Goal: Transaction & Acquisition: Purchase product/service

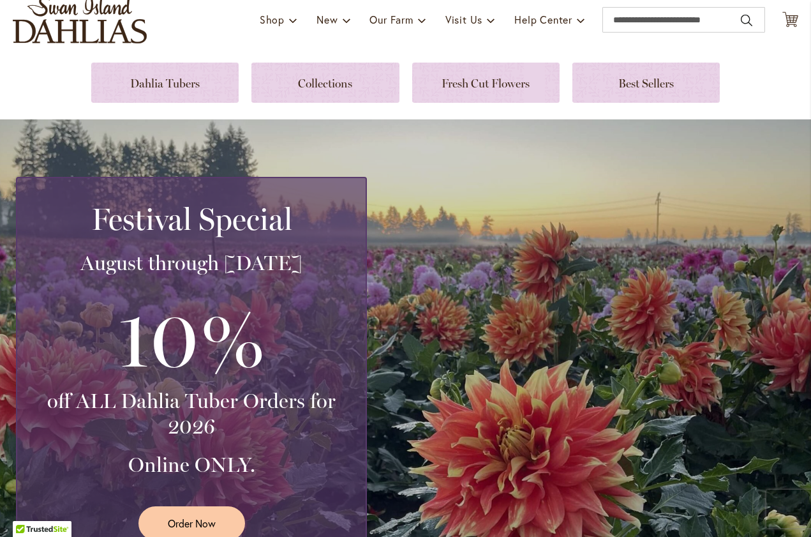
scroll to position [24, 0]
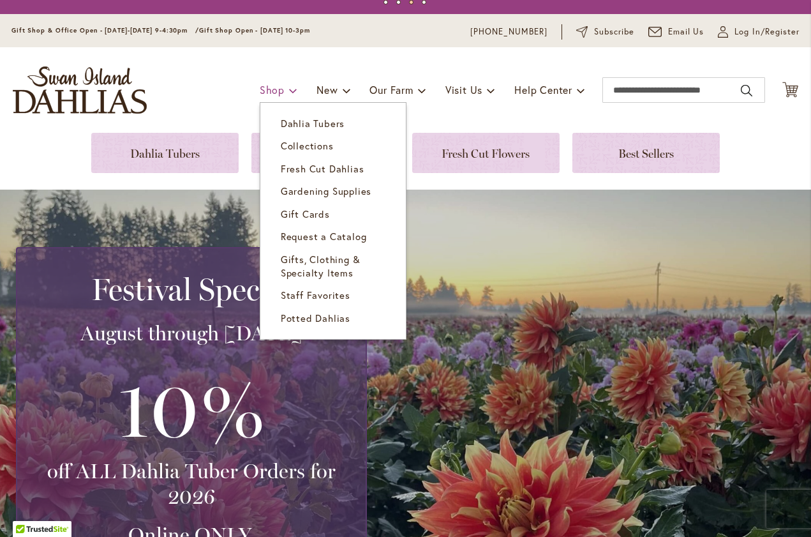
click at [289, 94] on span at bounding box center [293, 90] width 8 height 20
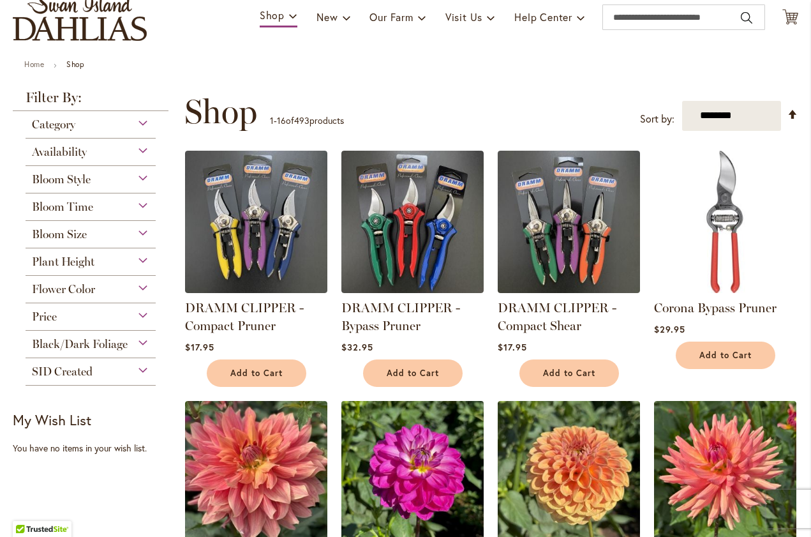
scroll to position [91, 0]
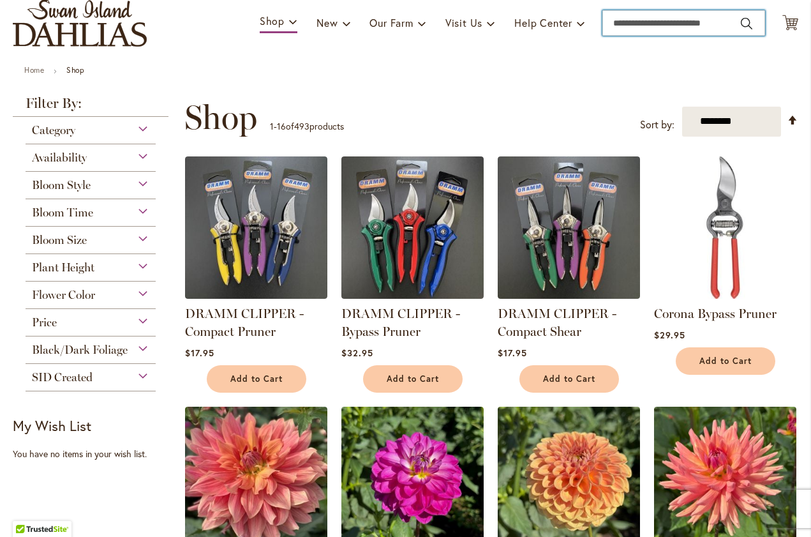
click at [627, 23] on input "Search" at bounding box center [684, 23] width 163 height 26
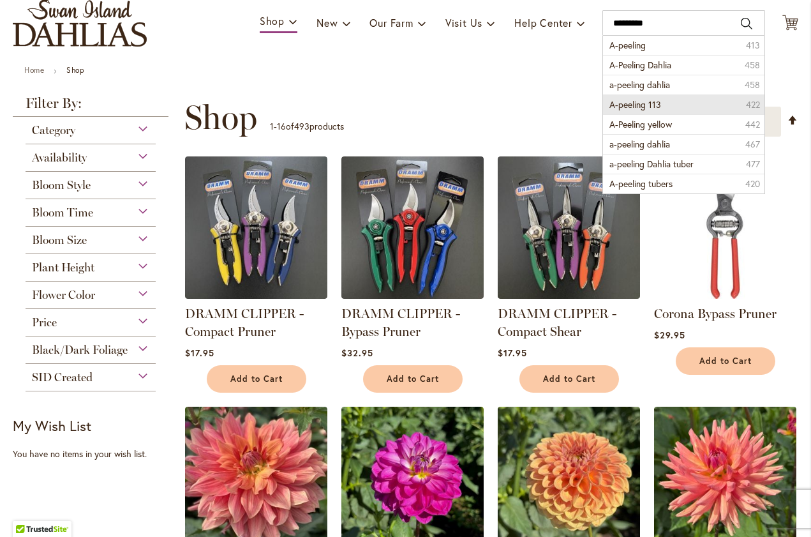
click at [643, 103] on span "A-peeling 113" at bounding box center [636, 104] width 52 height 12
type input "**********"
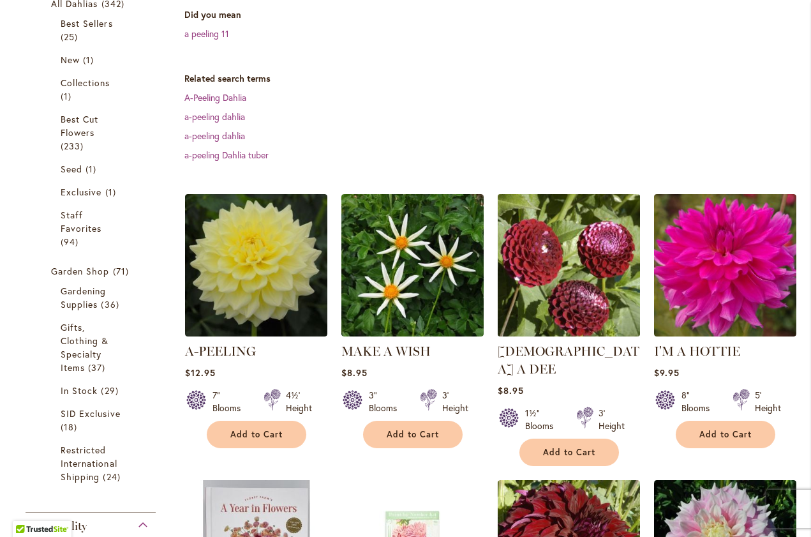
scroll to position [273, 0]
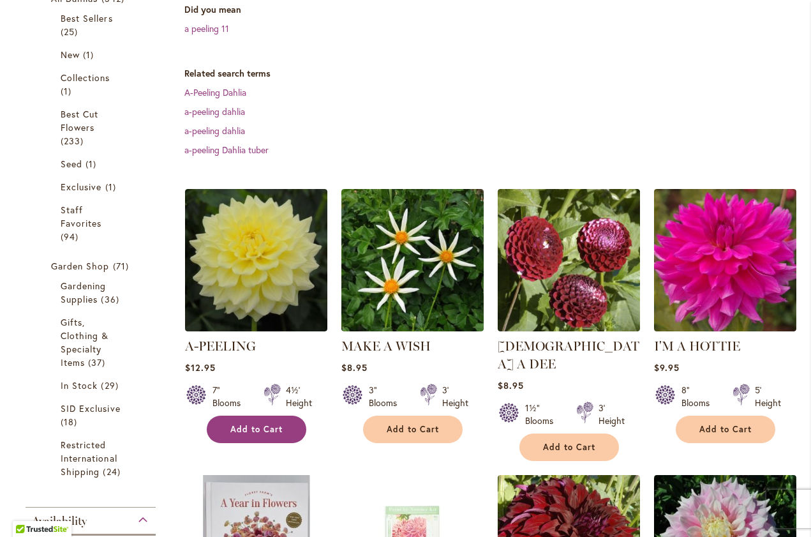
click at [244, 424] on span "Add to Cart" at bounding box center [256, 429] width 52 height 11
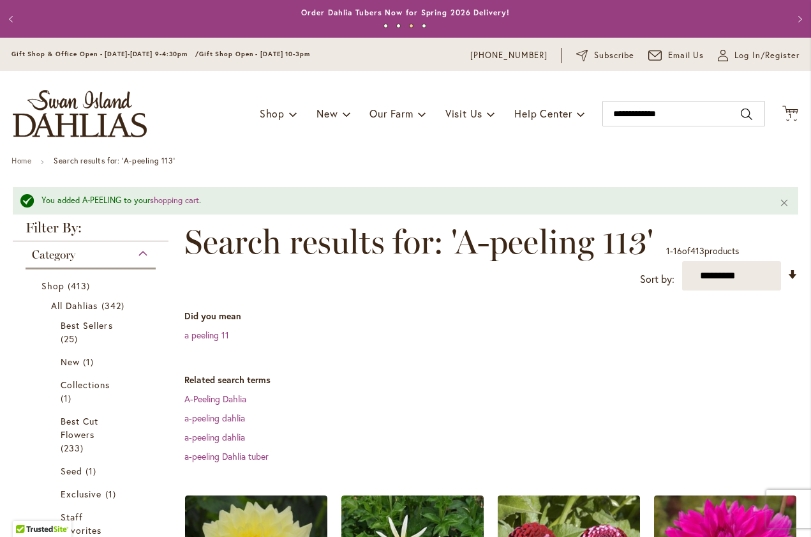
scroll to position [0, 0]
drag, startPoint x: 689, startPoint y: 114, endPoint x: 595, endPoint y: 109, distance: 94.6
click at [594, 110] on div "Toggle Nav Shop Dahlia Tubers Collections Fresh Cut Dahlias Gardening Supplies …" at bounding box center [405, 114] width 811 height 86
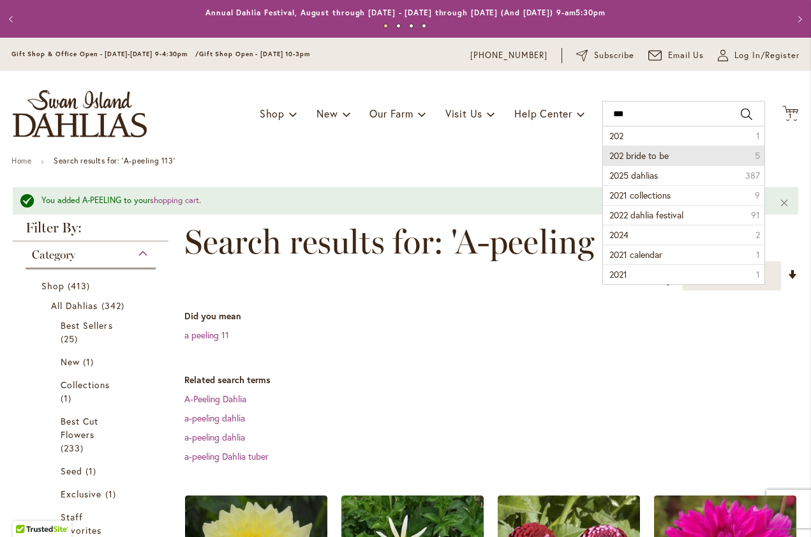
click at [653, 159] on span "202 bride to be" at bounding box center [639, 155] width 59 height 12
type input "**********"
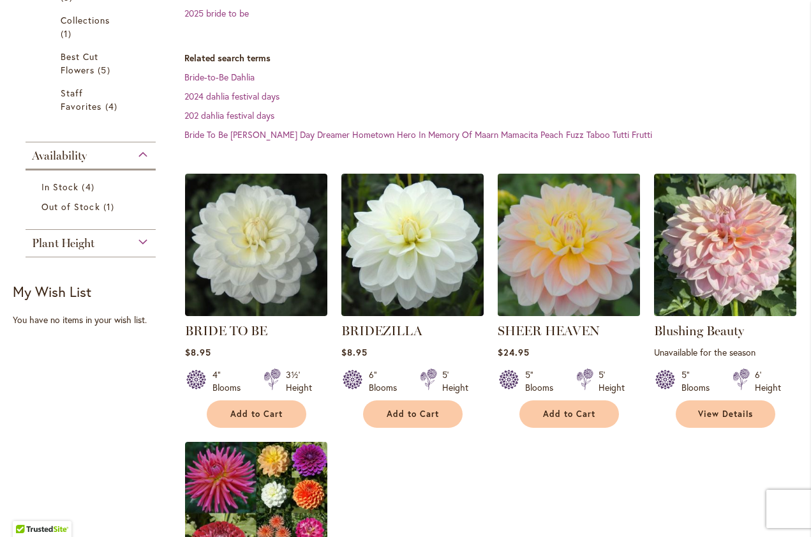
scroll to position [322, 0]
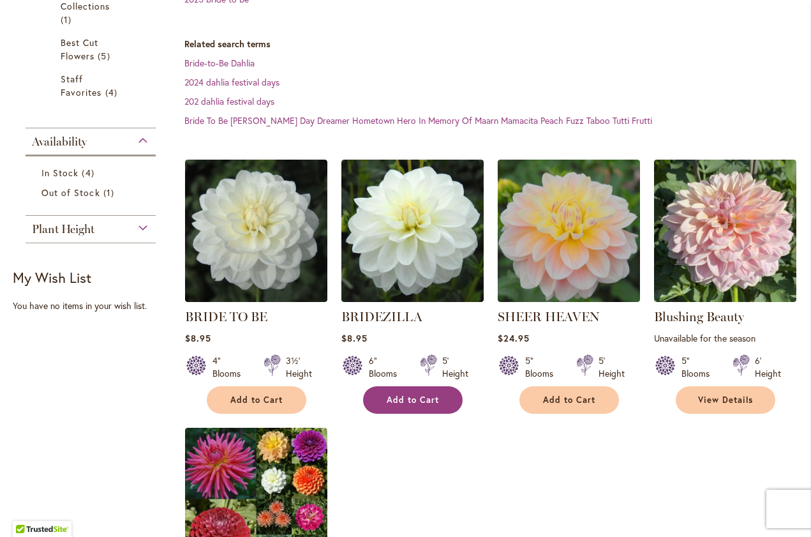
click at [412, 400] on span "Add to Cart" at bounding box center [413, 399] width 52 height 11
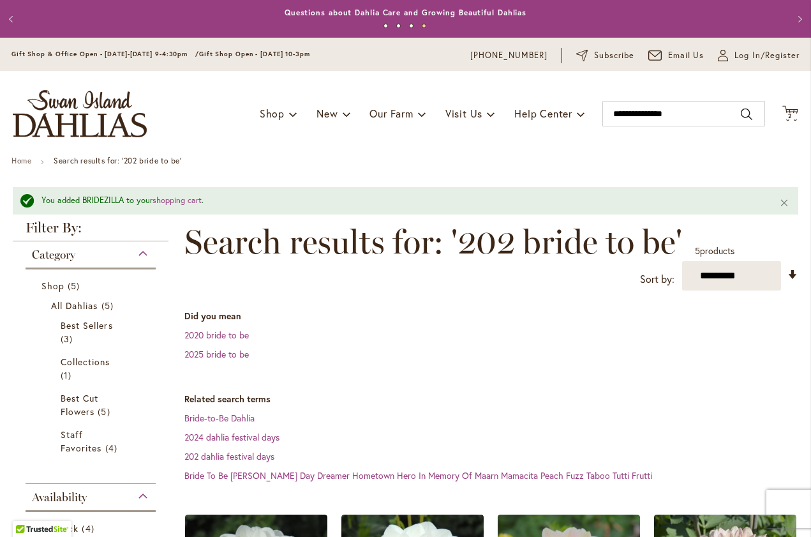
scroll to position [0, 0]
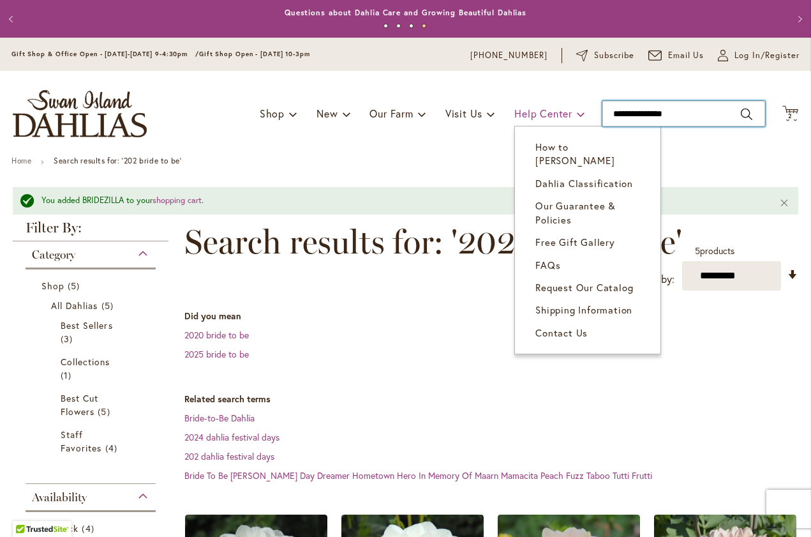
drag, startPoint x: 688, startPoint y: 114, endPoint x: 573, endPoint y: 117, distance: 114.9
click at [573, 117] on div "Toggle Nav Shop Dahlia Tubers Collections Fresh Cut Dahlias Gardening Supplies …" at bounding box center [405, 114] width 811 height 86
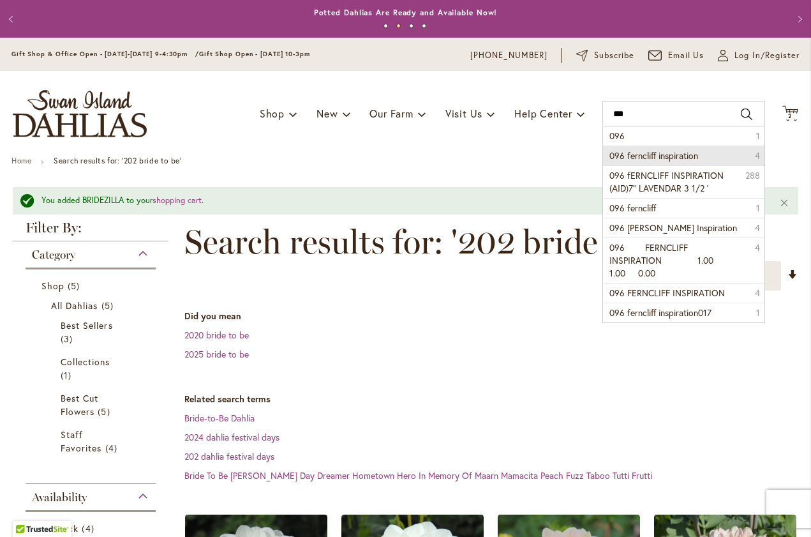
click at [626, 149] on span "096 ferncliff inspiration" at bounding box center [654, 155] width 89 height 12
type input "**********"
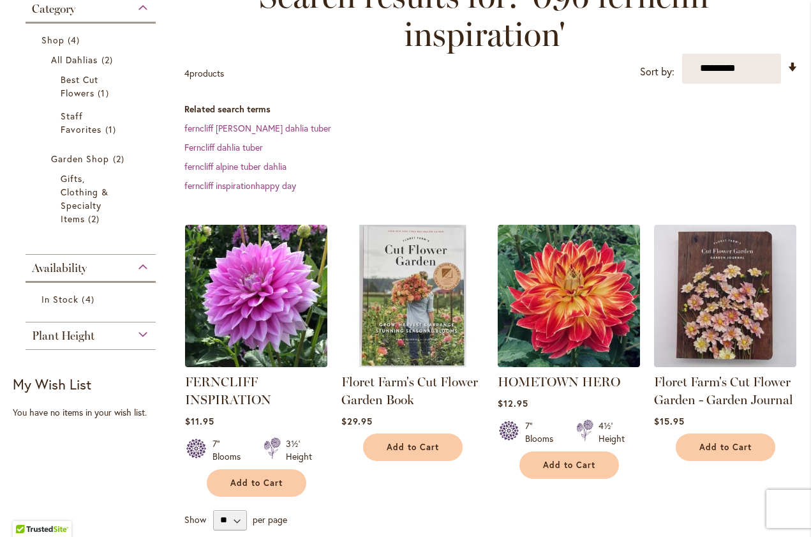
scroll to position [213, 0]
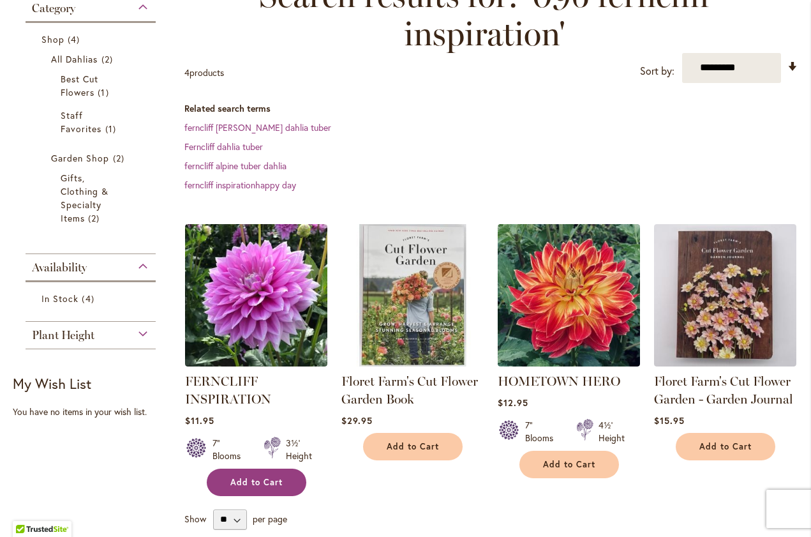
click at [267, 484] on span "Add to Cart" at bounding box center [256, 482] width 52 height 11
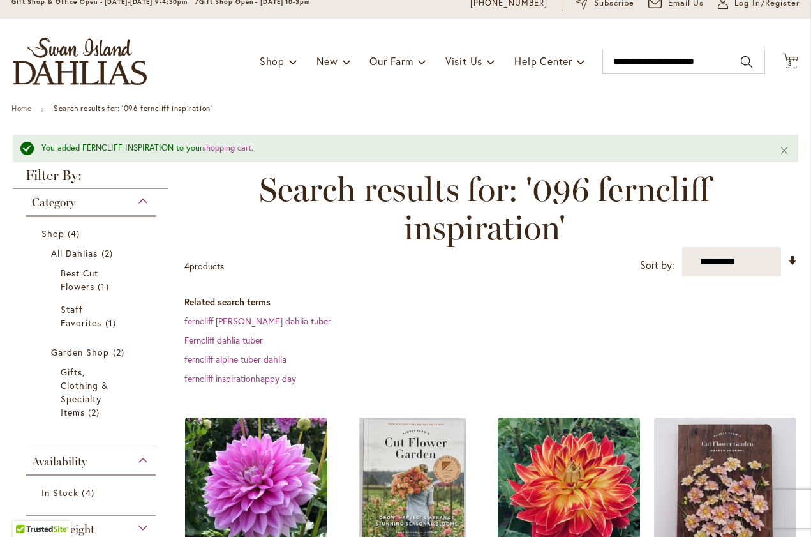
scroll to position [51, 0]
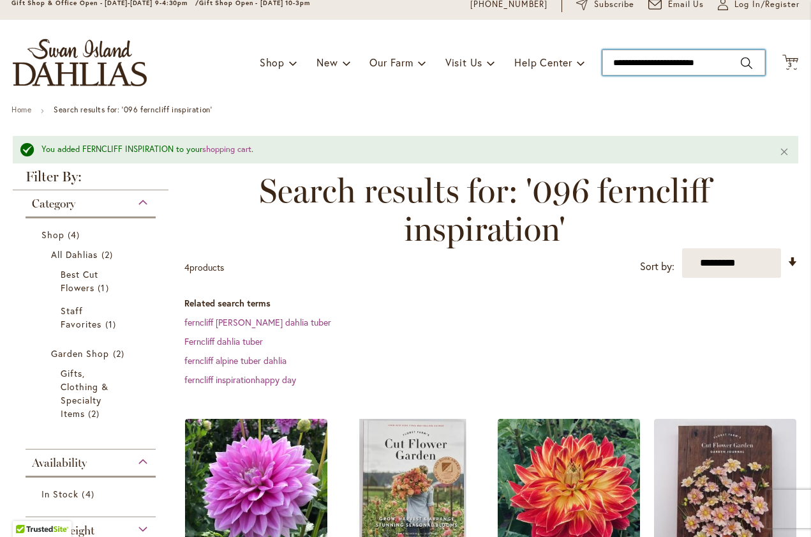
drag, startPoint x: 728, startPoint y: 61, endPoint x: 596, endPoint y: 65, distance: 132.2
click at [596, 65] on div "Toggle Nav Shop Dahlia Tubers Collections Fresh Cut Dahlias Gardening Supplies …" at bounding box center [405, 63] width 811 height 86
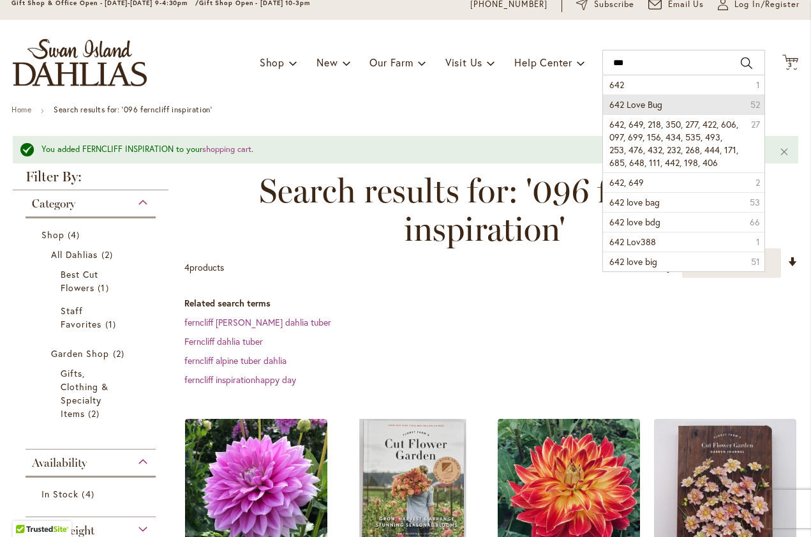
click at [654, 98] on span "642 Love Bug" at bounding box center [636, 104] width 53 height 12
type input "**********"
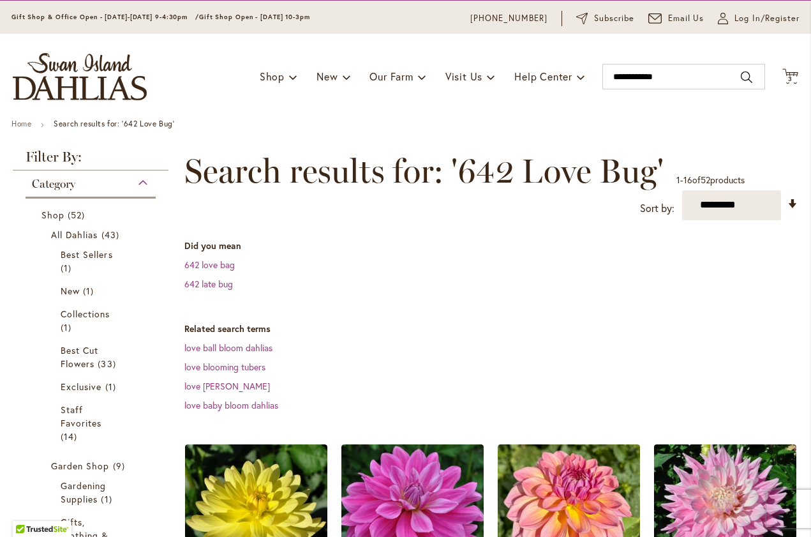
scroll to position [33, 0]
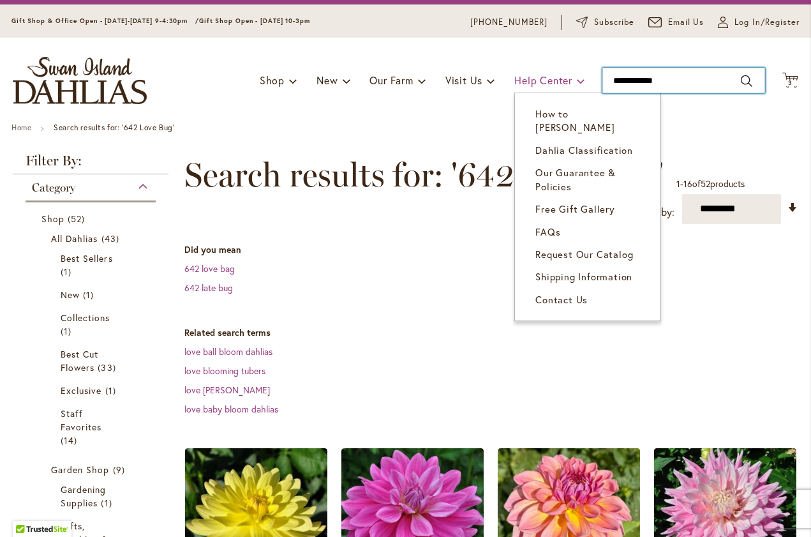
drag, startPoint x: 681, startPoint y: 82, endPoint x: 571, endPoint y: 80, distance: 109.8
click at [571, 80] on div "Toggle Nav Shop Dahlia Tubers Collections Fresh Cut Dahlias Gardening Supplies …" at bounding box center [405, 81] width 811 height 86
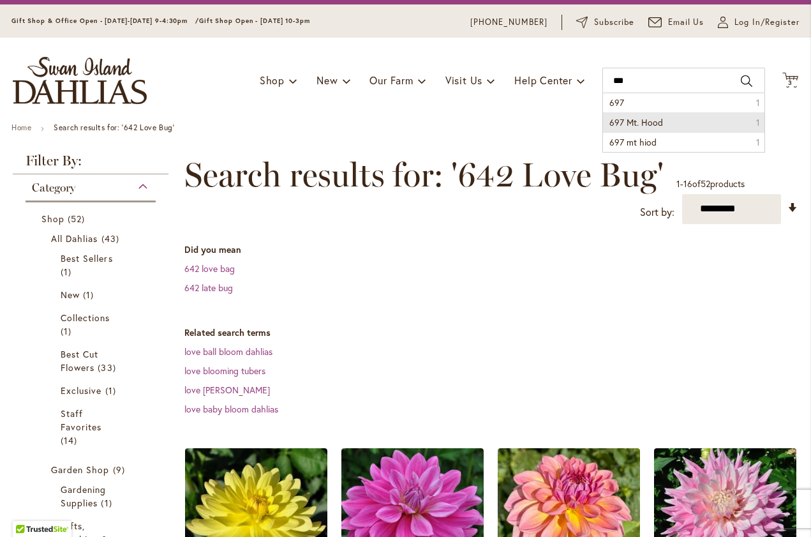
click at [664, 127] on li "697 Mt. Hood 1" at bounding box center [683, 122] width 161 height 20
type input "**********"
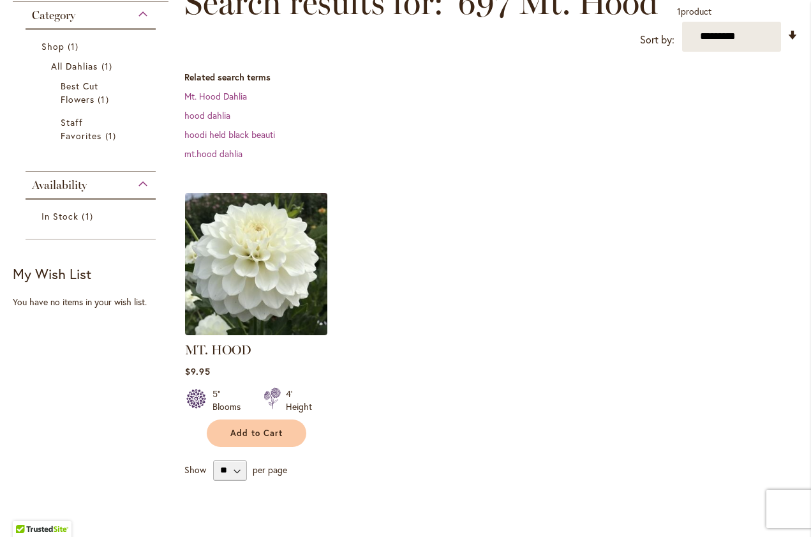
scroll to position [225, 0]
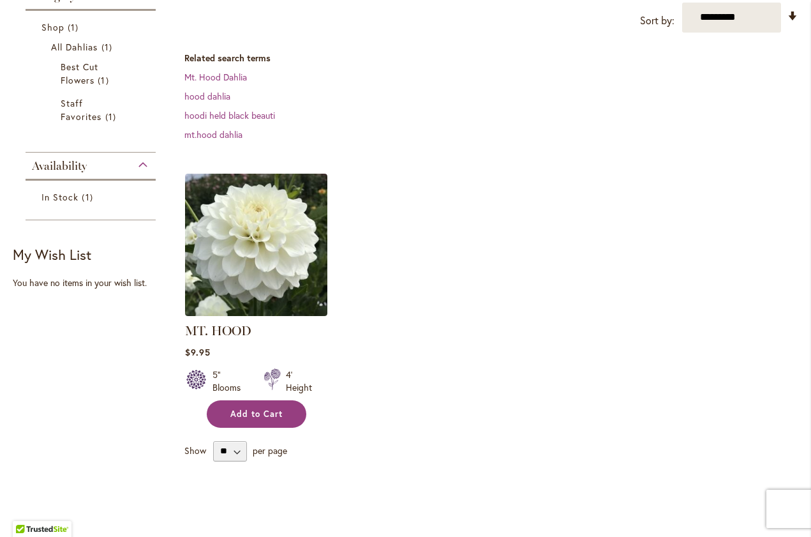
click at [268, 419] on button "Add to Cart" at bounding box center [257, 413] width 100 height 27
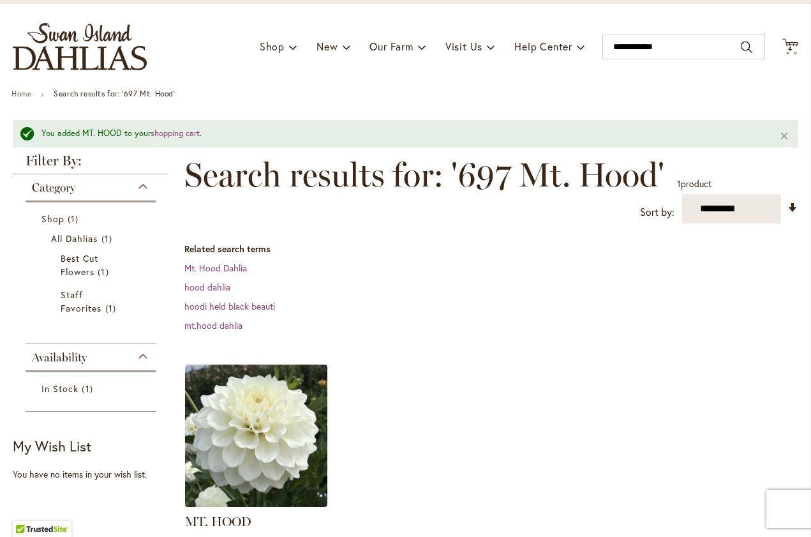
scroll to position [56, 0]
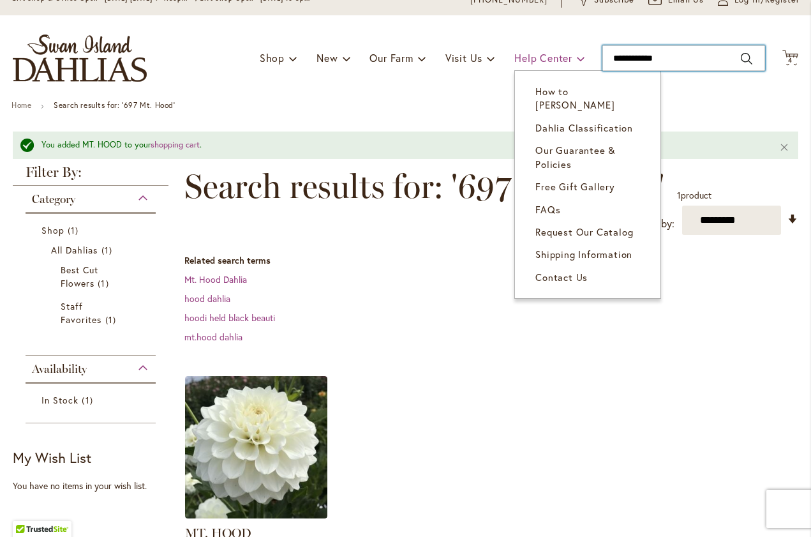
drag, startPoint x: 693, startPoint y: 59, endPoint x: 566, endPoint y: 57, distance: 127.7
click at [566, 57] on div "Toggle Nav Shop Dahlia Tubers Collections Fresh Cut Dahlias Gardening Supplies …" at bounding box center [405, 58] width 811 height 86
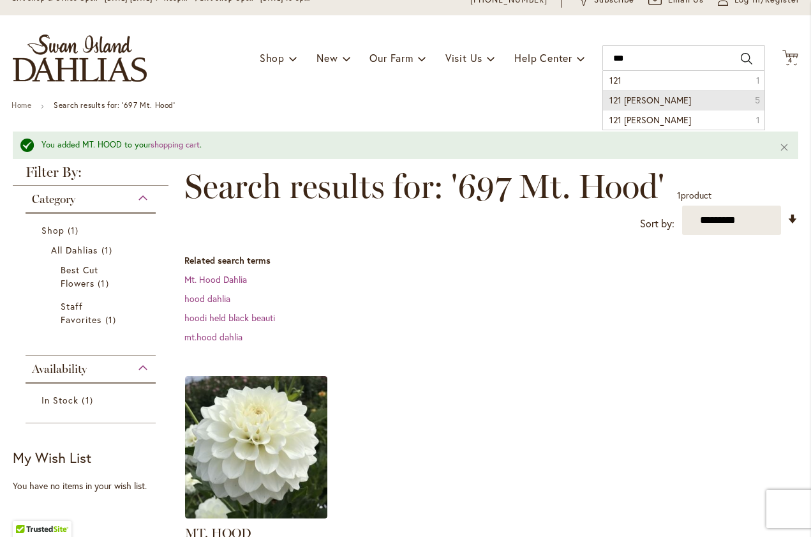
click at [649, 100] on span "121 Nicholas" at bounding box center [651, 100] width 82 height 12
type input "**********"
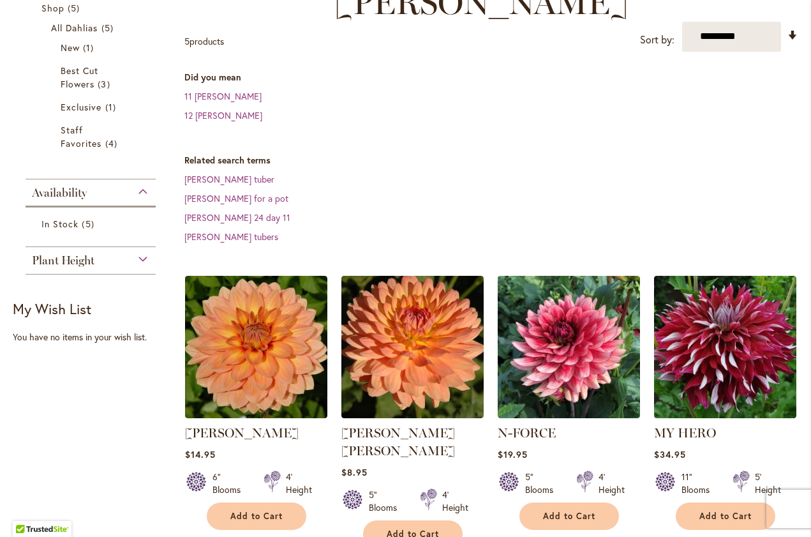
scroll to position [250, 0]
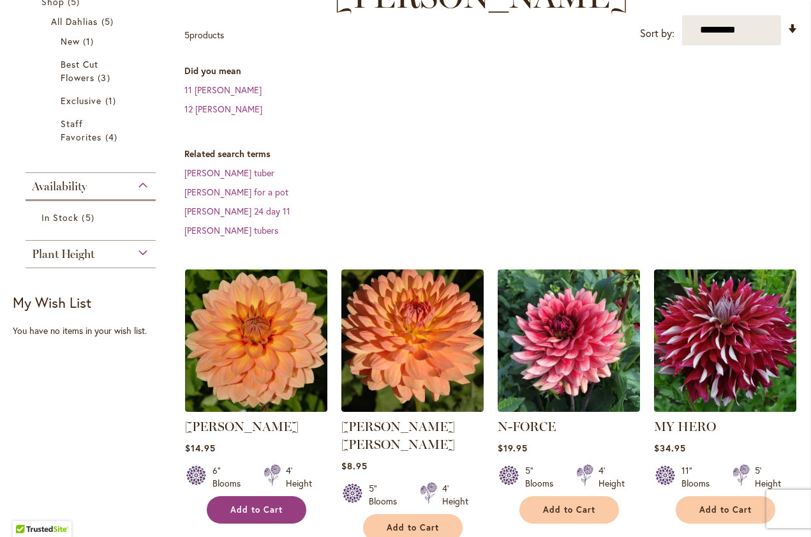
click at [253, 504] on span "Add to Cart" at bounding box center [256, 509] width 52 height 11
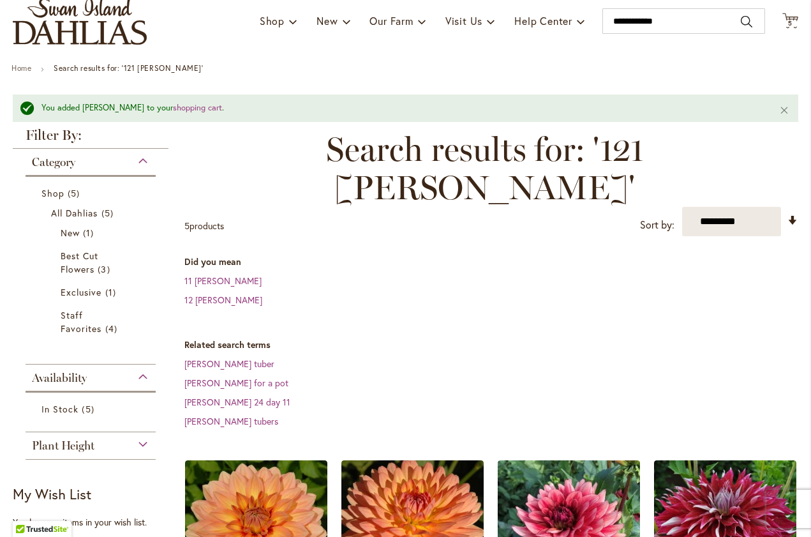
scroll to position [92, 0]
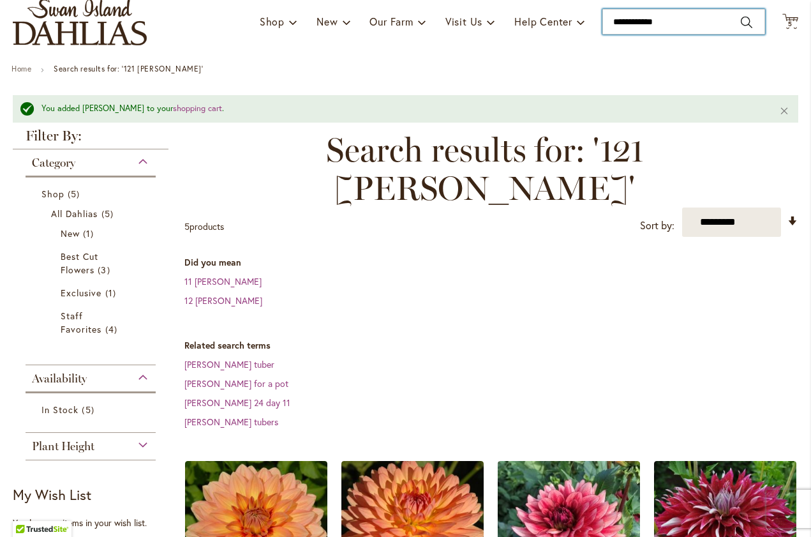
drag, startPoint x: 684, startPoint y: 20, endPoint x: 586, endPoint y: 19, distance: 97.7
click at [586, 19] on div "Toggle Nav Shop Dahlia Tubers Collections Fresh Cut Dahlias Gardening Supplies …" at bounding box center [405, 22] width 811 height 86
click at [748, 23] on button "Search" at bounding box center [746, 22] width 11 height 20
type input "***"
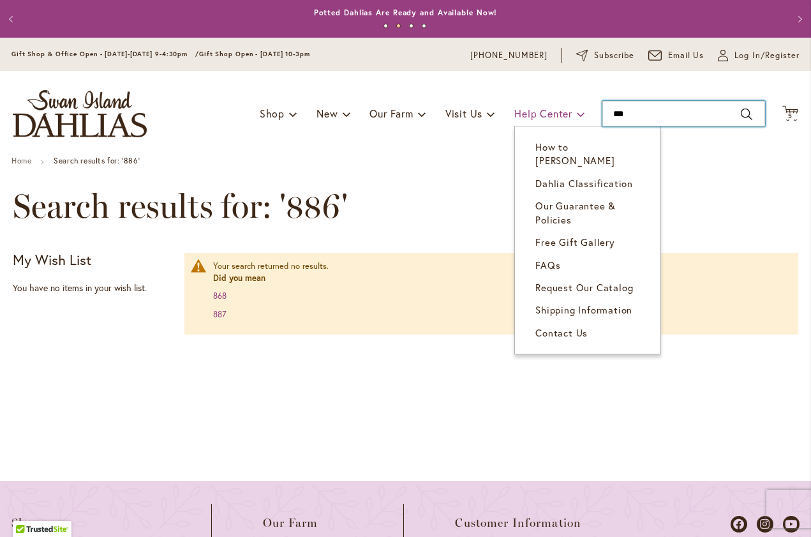
drag, startPoint x: 661, startPoint y: 109, endPoint x: 582, endPoint y: 116, distance: 79.5
click at [582, 116] on div "Toggle Nav Shop Dahlia Tubers Collections Fresh Cut Dahlias Gardening Supplies …" at bounding box center [405, 114] width 811 height 86
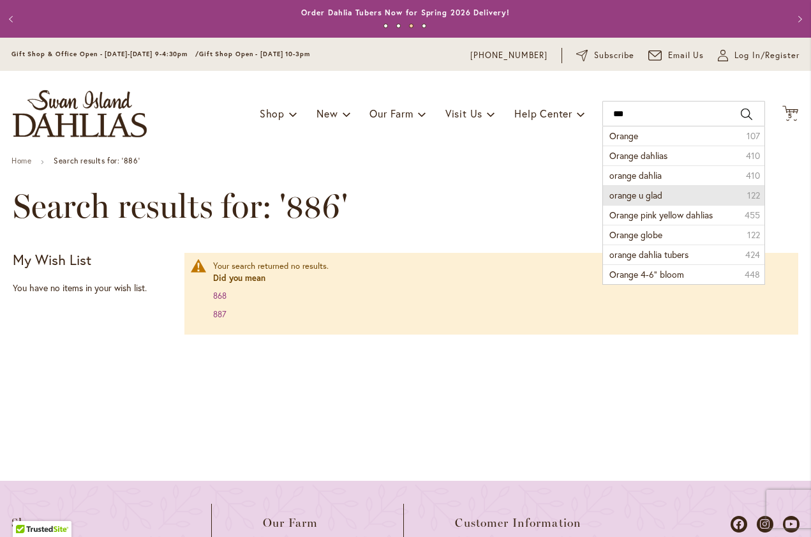
click at [620, 192] on span "orange u glad" at bounding box center [636, 195] width 53 height 12
type input "**********"
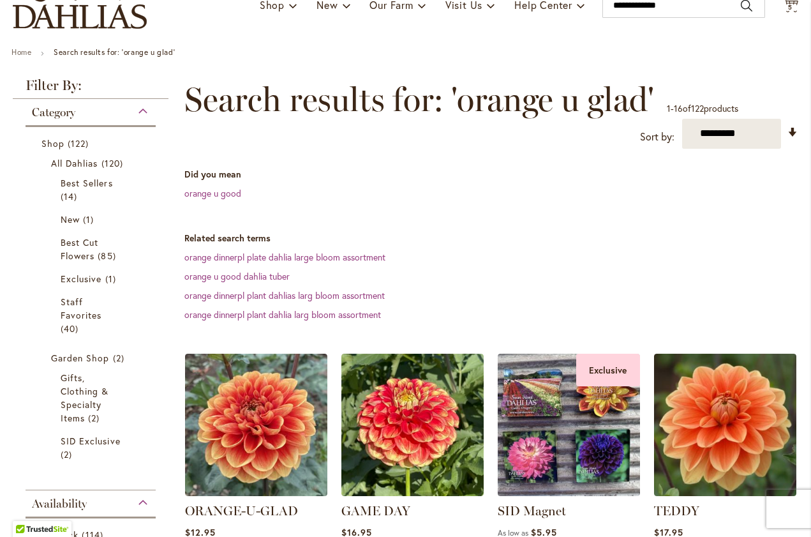
scroll to position [90, 0]
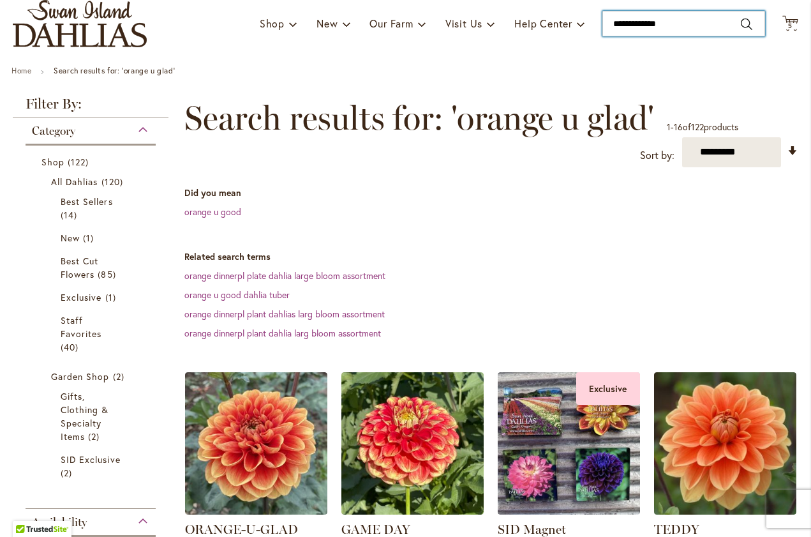
drag, startPoint x: 685, startPoint y: 24, endPoint x: 599, endPoint y: 20, distance: 86.3
click at [598, 20] on div "Toggle Nav Shop Dahlia Tubers Collections Fresh Cut Dahlias Gardening Supplies …" at bounding box center [405, 24] width 811 height 86
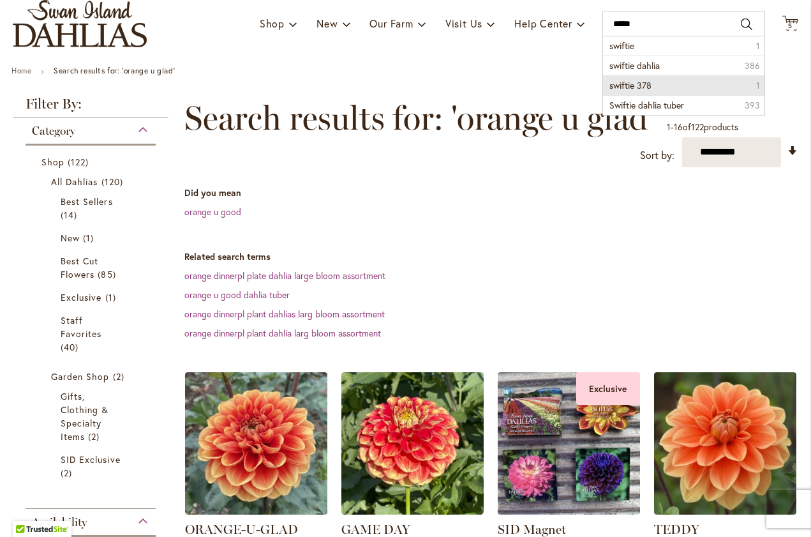
drag, startPoint x: 599, startPoint y: 20, endPoint x: 637, endPoint y: 84, distance: 74.4
click at [637, 84] on span "swiftie 378" at bounding box center [631, 85] width 42 height 12
type input "**********"
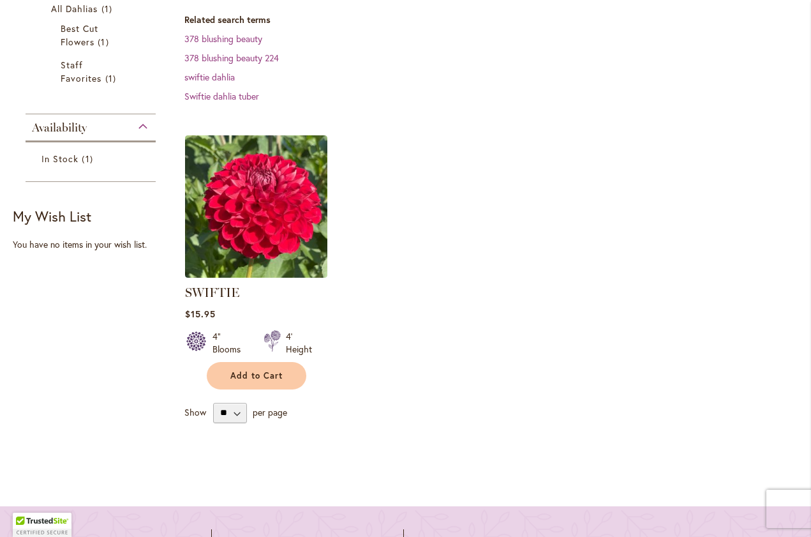
scroll to position [267, 0]
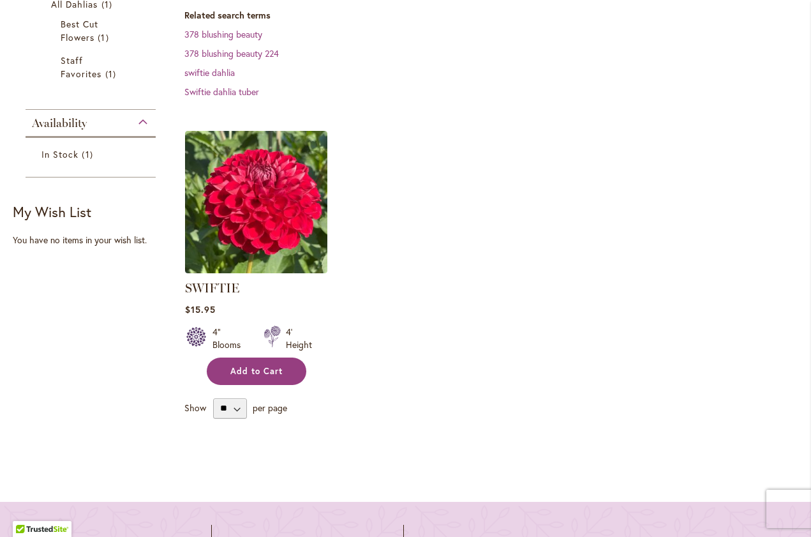
click at [269, 371] on span "Add to Cart" at bounding box center [256, 371] width 52 height 11
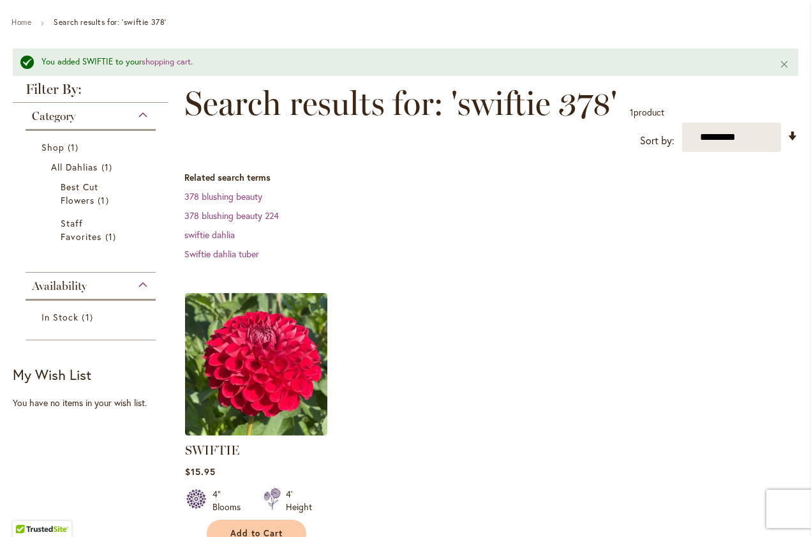
scroll to position [30, 0]
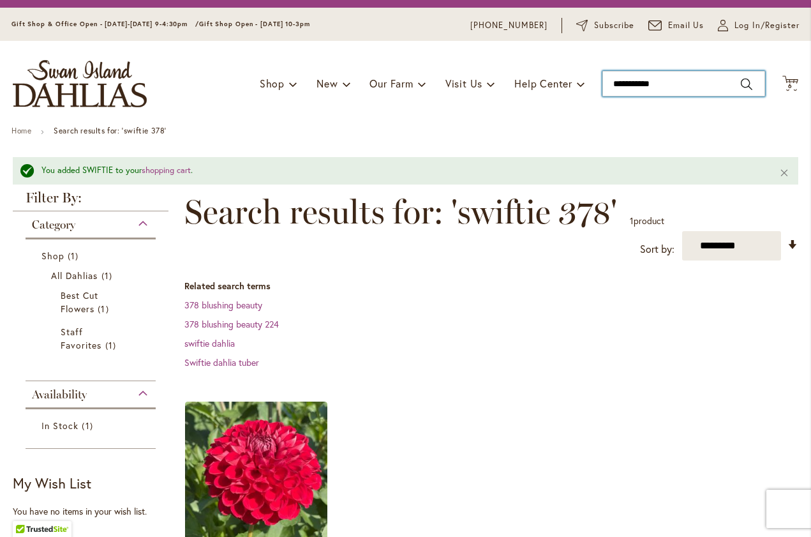
drag, startPoint x: 666, startPoint y: 80, endPoint x: 592, endPoint y: 80, distance: 74.7
click at [592, 81] on div "Toggle Nav Shop Dahlia Tubers Collections Fresh Cut Dahlias Gardening Supplies …" at bounding box center [405, 84] width 811 height 86
click at [748, 82] on button "Search" at bounding box center [746, 84] width 11 height 20
type input "*****"
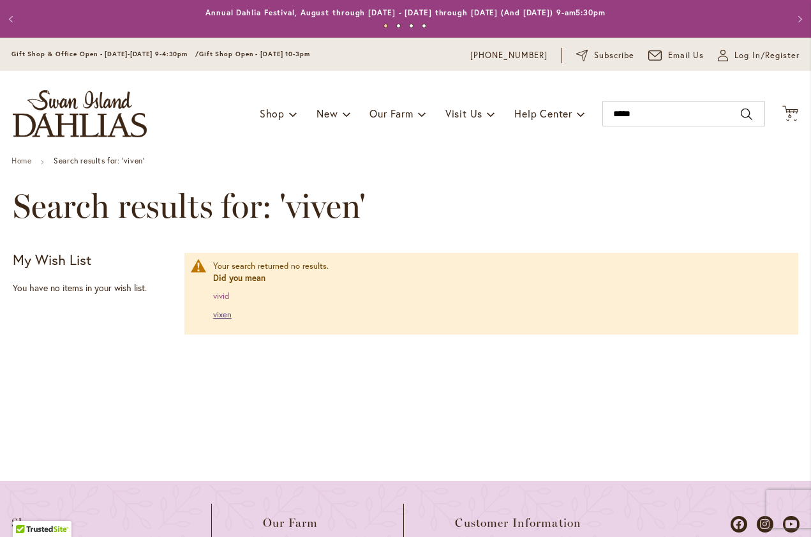
click at [226, 313] on link "vixen" at bounding box center [222, 314] width 19 height 11
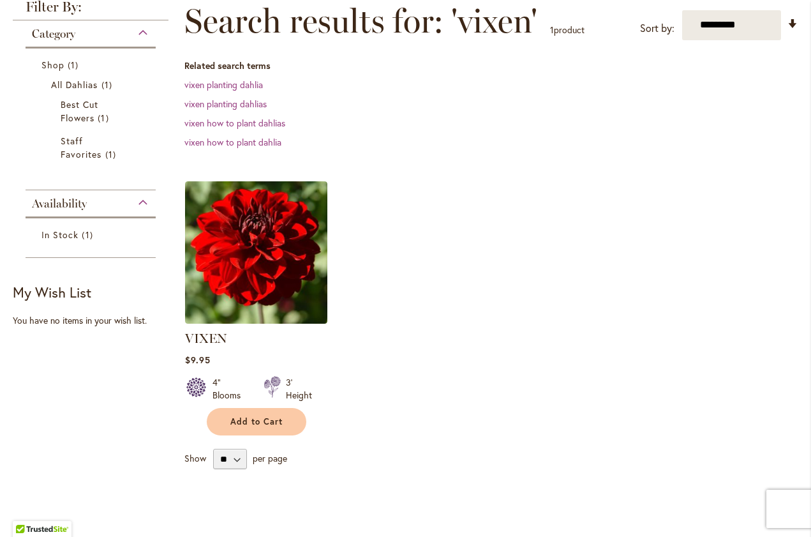
scroll to position [214, 0]
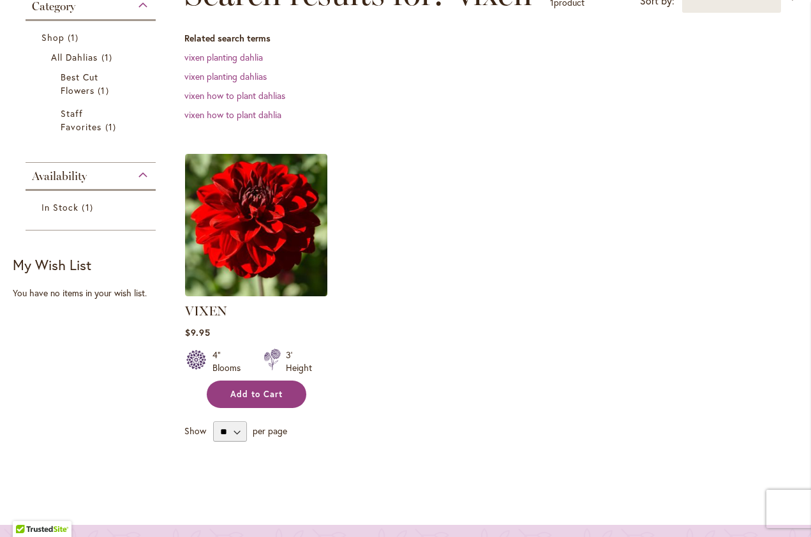
click at [238, 391] on span "Add to Cart" at bounding box center [256, 394] width 52 height 11
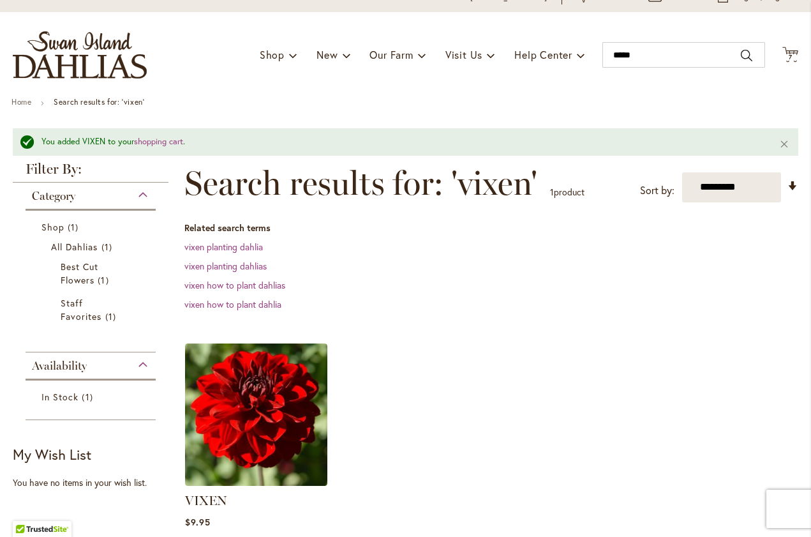
scroll to position [46, 0]
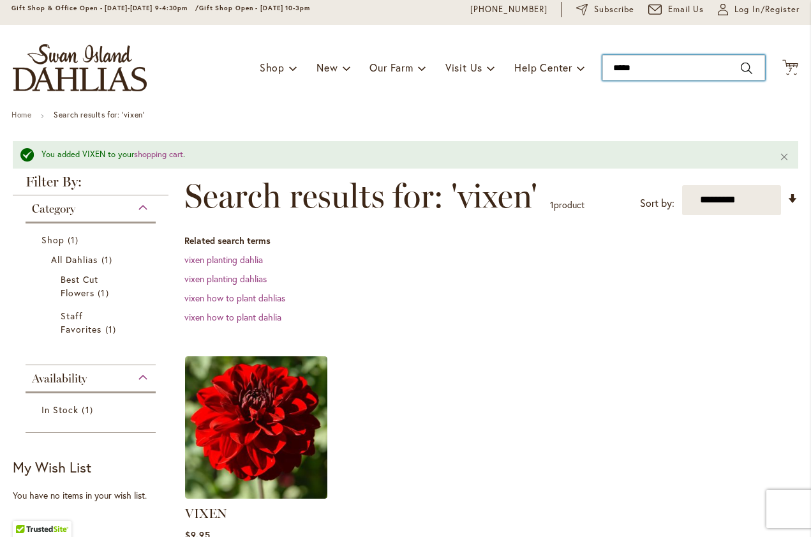
drag, startPoint x: 658, startPoint y: 67, endPoint x: 589, endPoint y: 70, distance: 69.0
click at [589, 70] on div "Toggle Nav Shop Dahlia Tubers Collections Fresh Cut Dahlias Gardening Supplies …" at bounding box center [405, 68] width 811 height 86
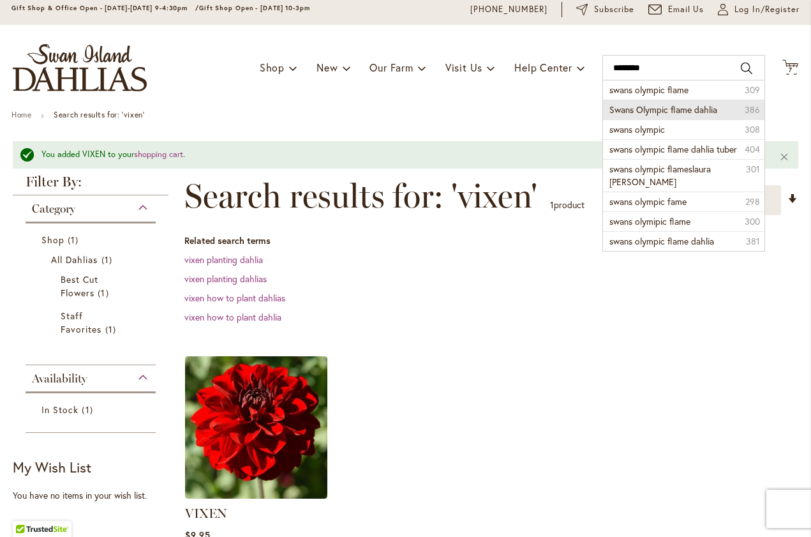
click at [615, 109] on span "Swans Olympic flame dahlia" at bounding box center [664, 109] width 108 height 12
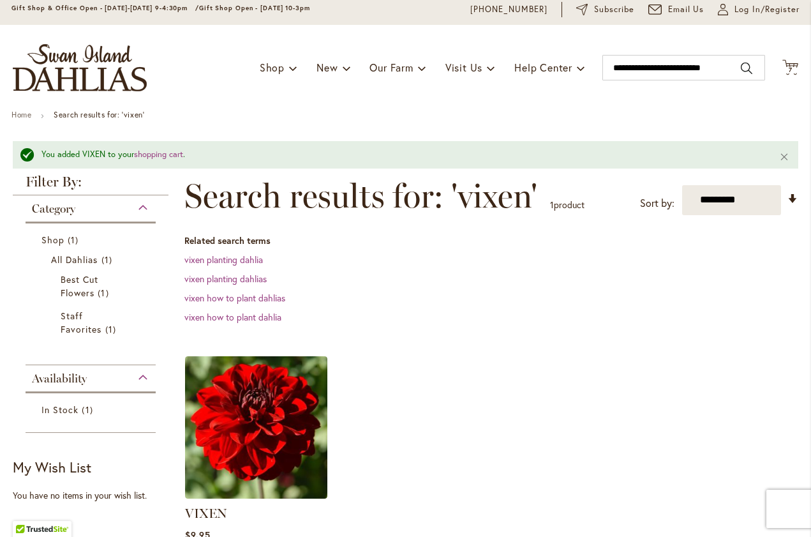
click at [641, 111] on ul "Home Search results for: 'vixen'" at bounding box center [405, 115] width 788 height 11
type input "**********"
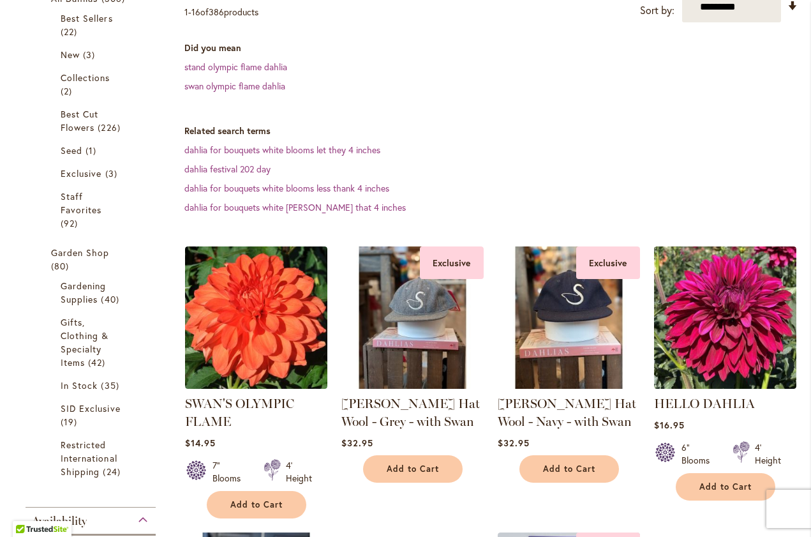
scroll to position [281, 0]
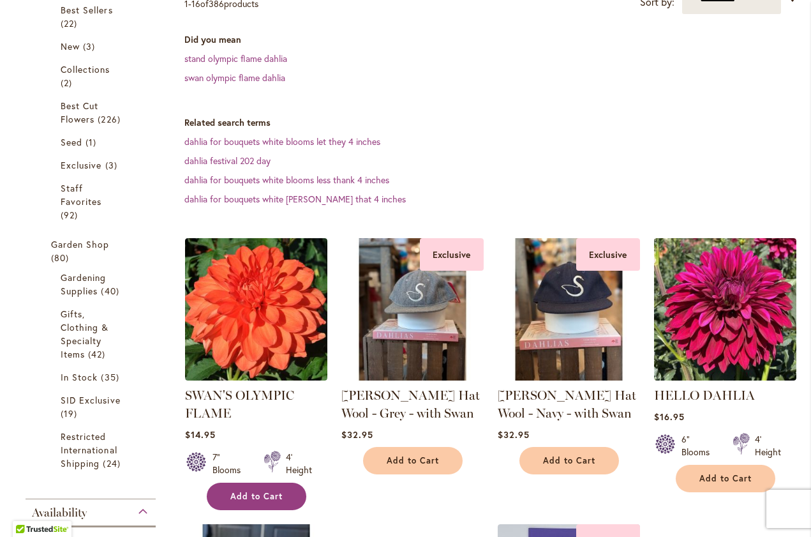
click at [278, 495] on span "Add to Cart" at bounding box center [256, 496] width 52 height 11
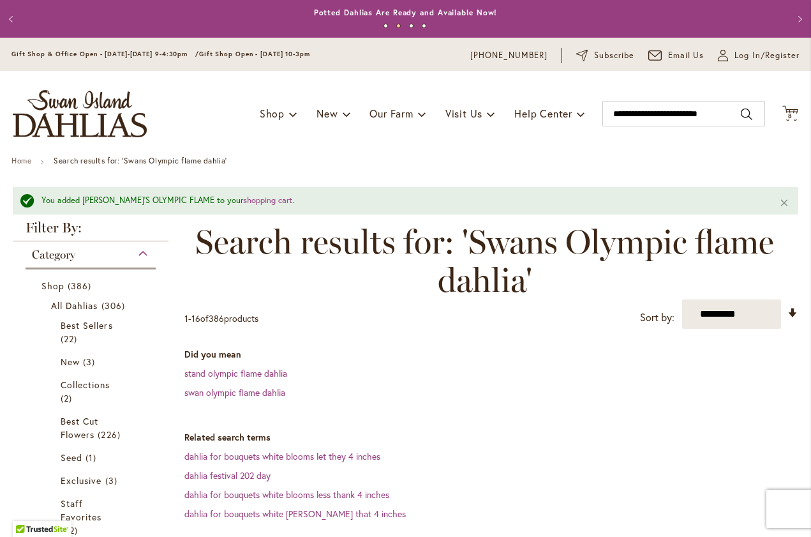
scroll to position [0, 0]
click at [793, 113] on span "8 8 items" at bounding box center [790, 116] width 13 height 6
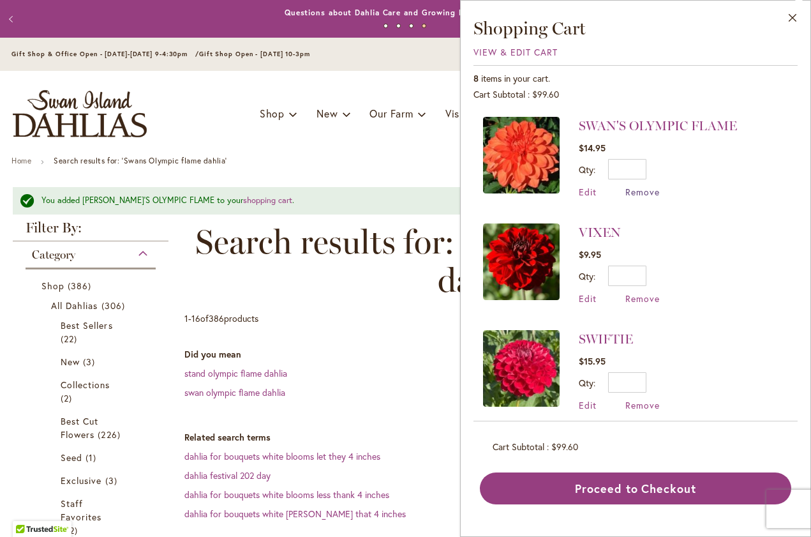
click at [646, 193] on span "Remove" at bounding box center [643, 192] width 34 height 12
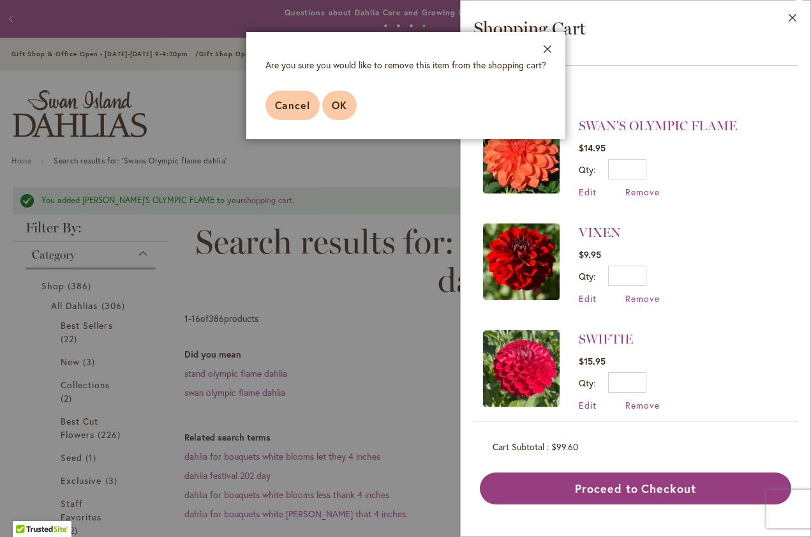
click at [336, 105] on span "OK" at bounding box center [339, 104] width 15 height 13
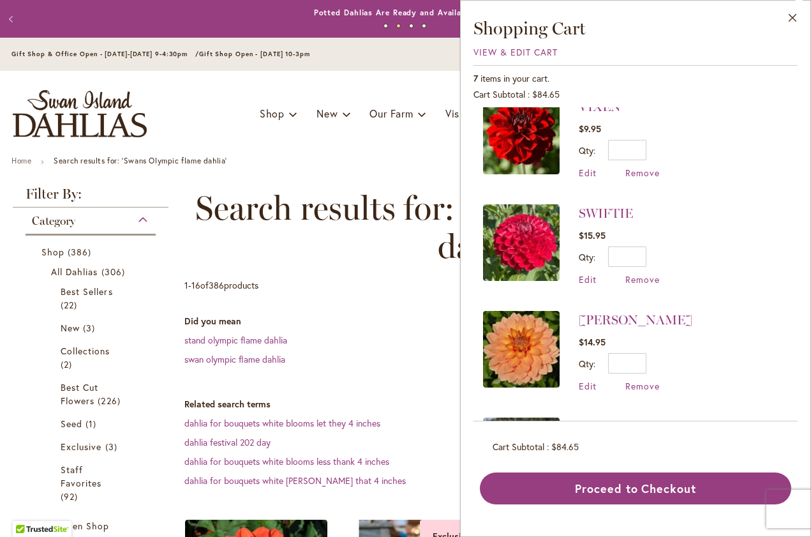
click at [355, 282] on div "**********" at bounding box center [491, 242] width 614 height 107
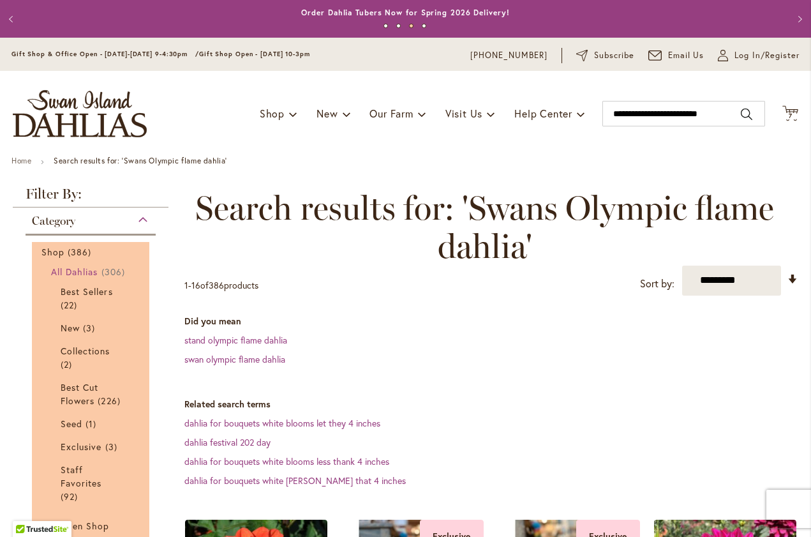
click at [108, 273] on span "306 items" at bounding box center [114, 271] width 27 height 13
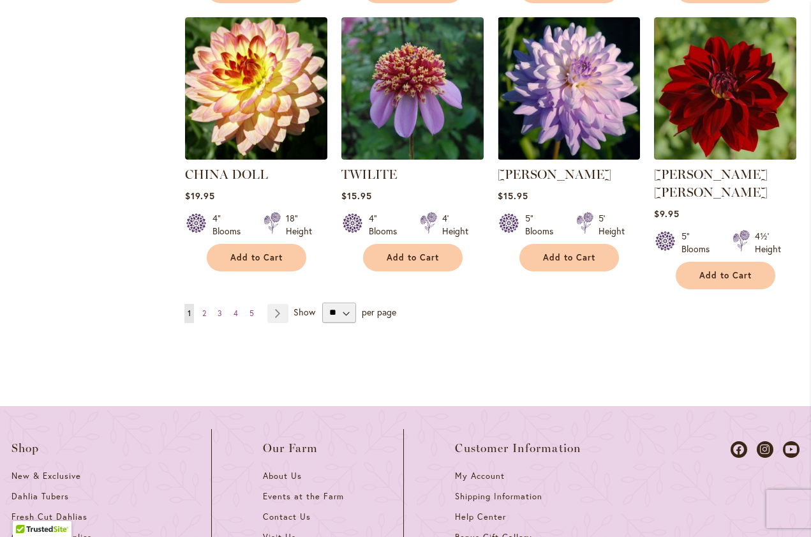
scroll to position [1407, 0]
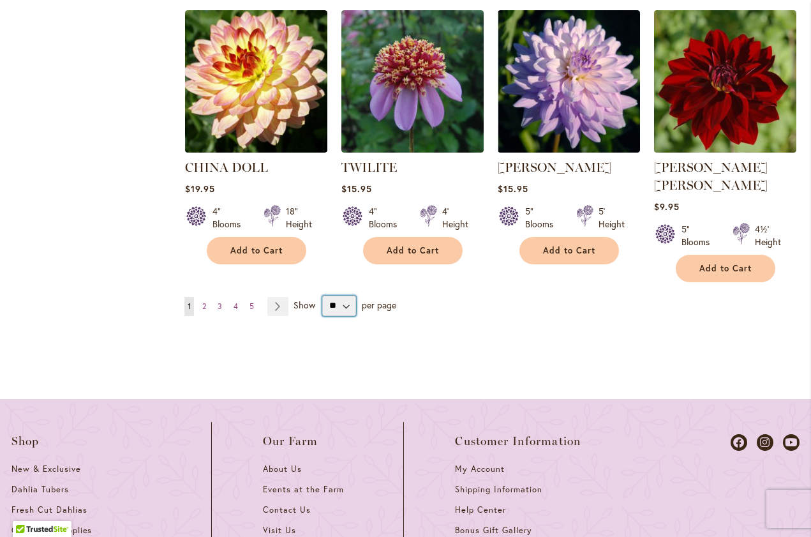
select select "**"
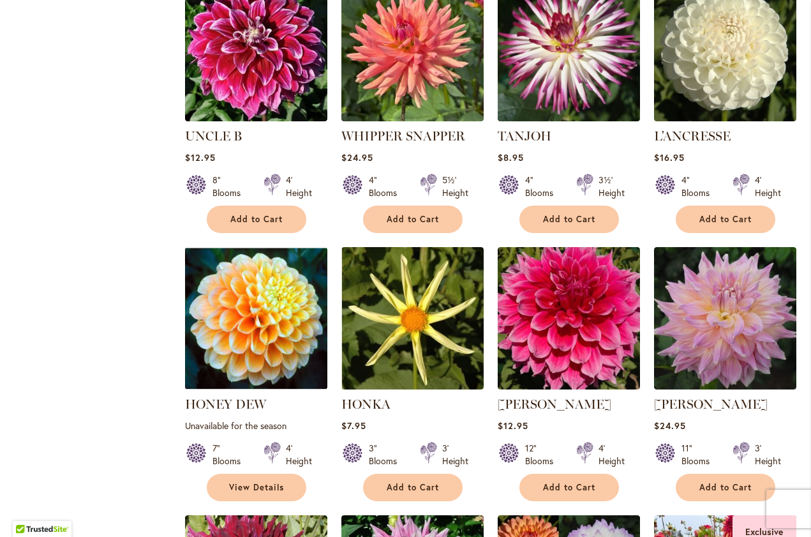
scroll to position [3084, 0]
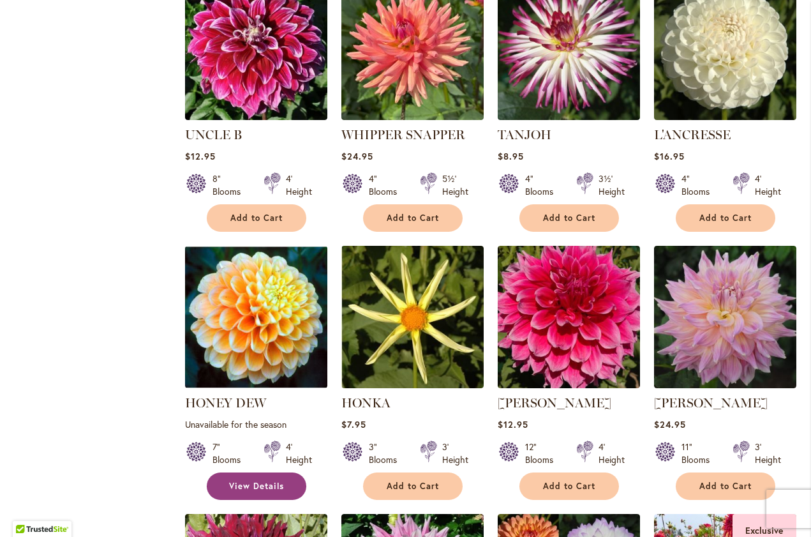
click at [283, 481] on span "View Details" at bounding box center [256, 486] width 55 height 11
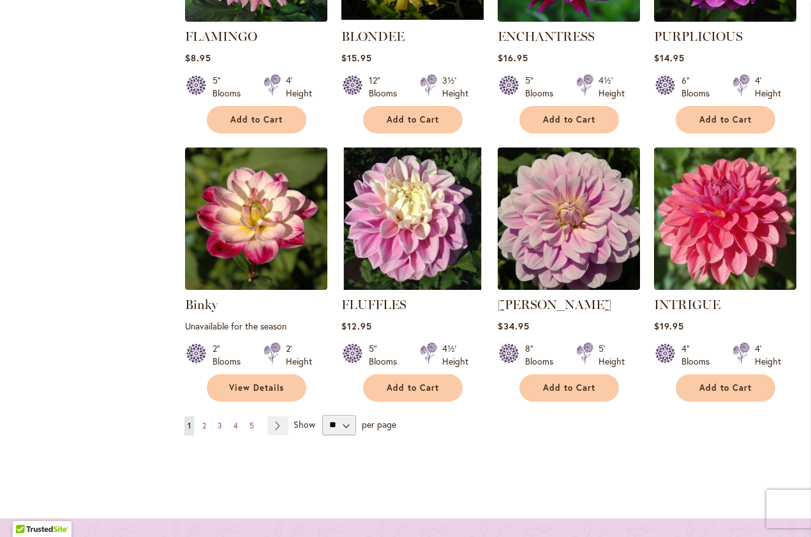
scroll to position [4549, 0]
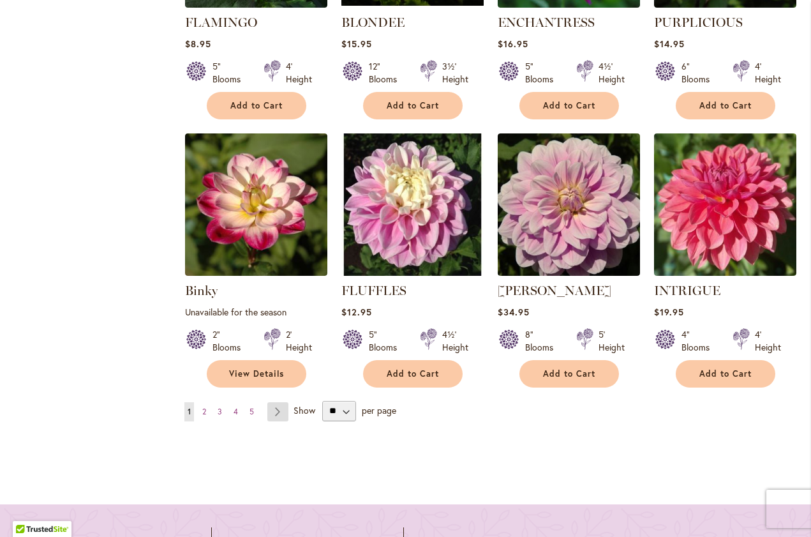
click at [280, 402] on link "Page Next" at bounding box center [277, 411] width 21 height 19
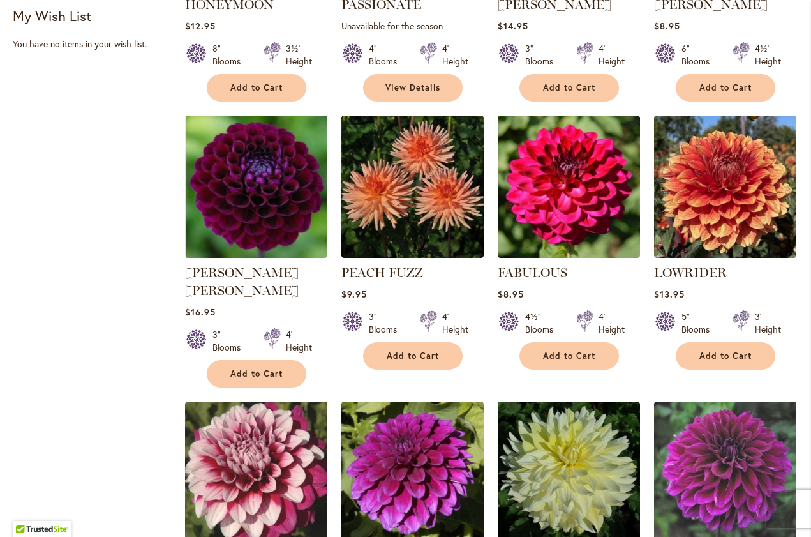
scroll to position [720, 0]
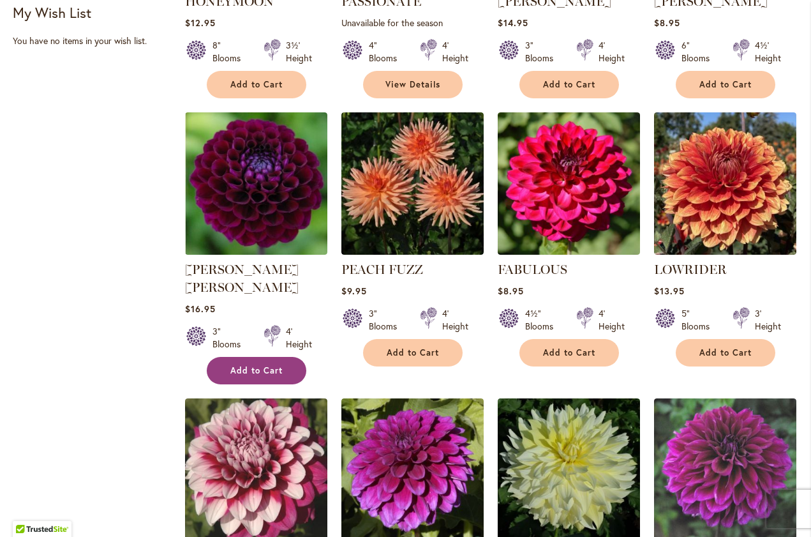
click at [287, 361] on button "Add to Cart" at bounding box center [257, 370] width 100 height 27
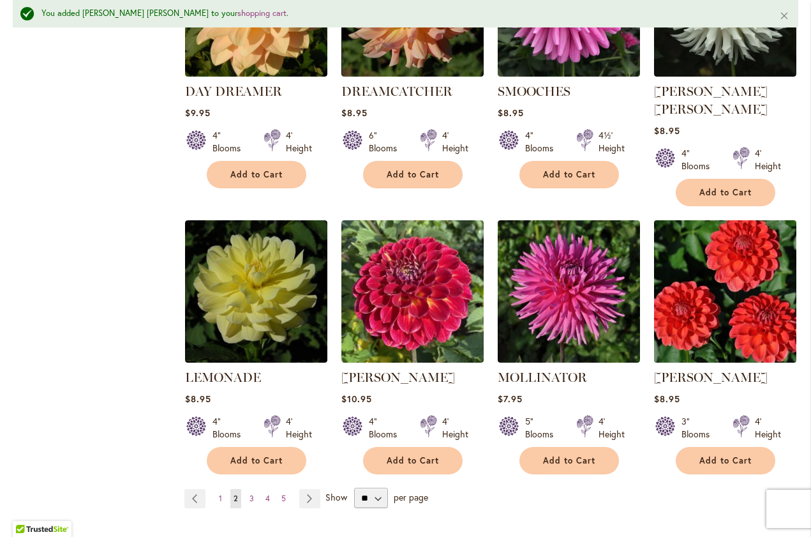
scroll to position [4547, 0]
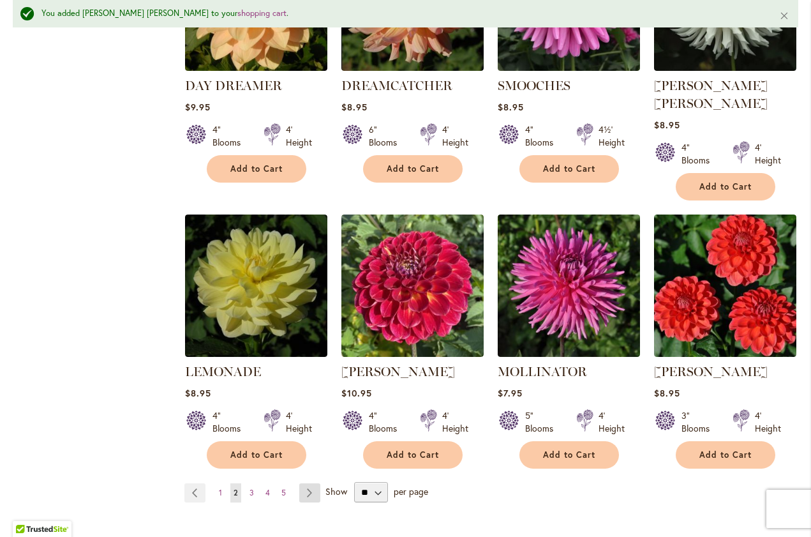
click at [315, 483] on link "Page Next" at bounding box center [309, 492] width 21 height 19
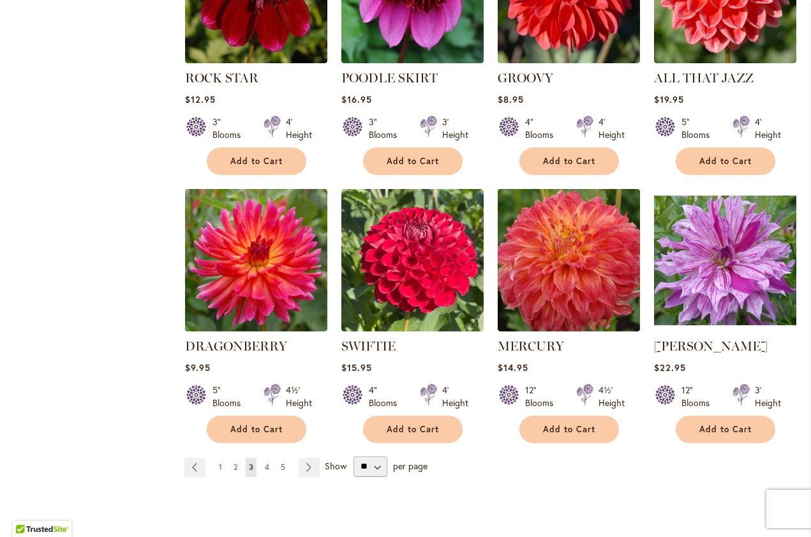
scroll to position [4473, 0]
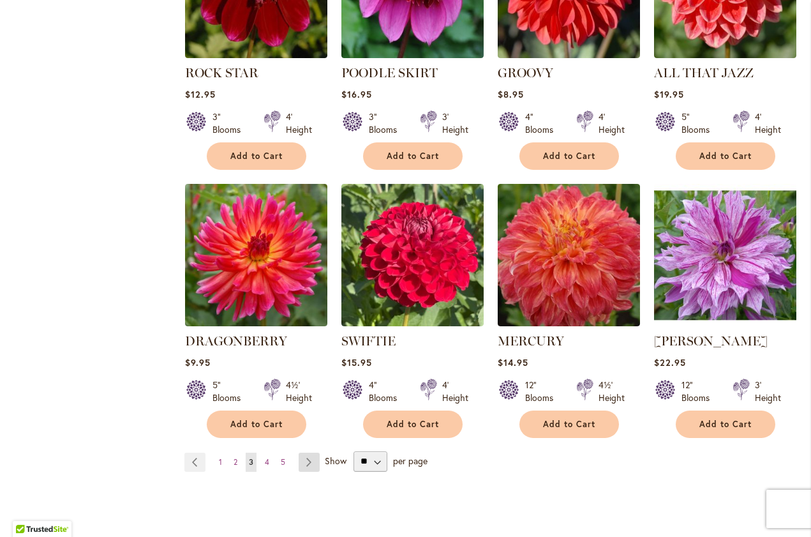
click at [305, 453] on link "Page Next" at bounding box center [309, 462] width 21 height 19
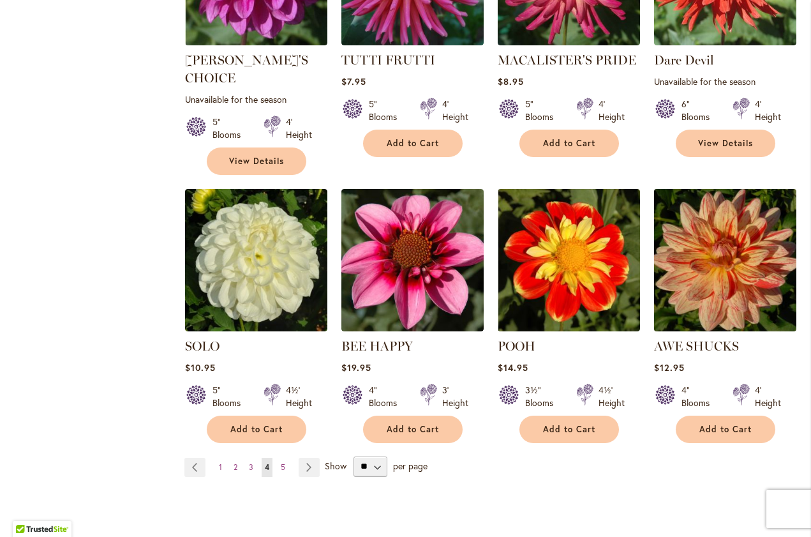
scroll to position [4505, 0]
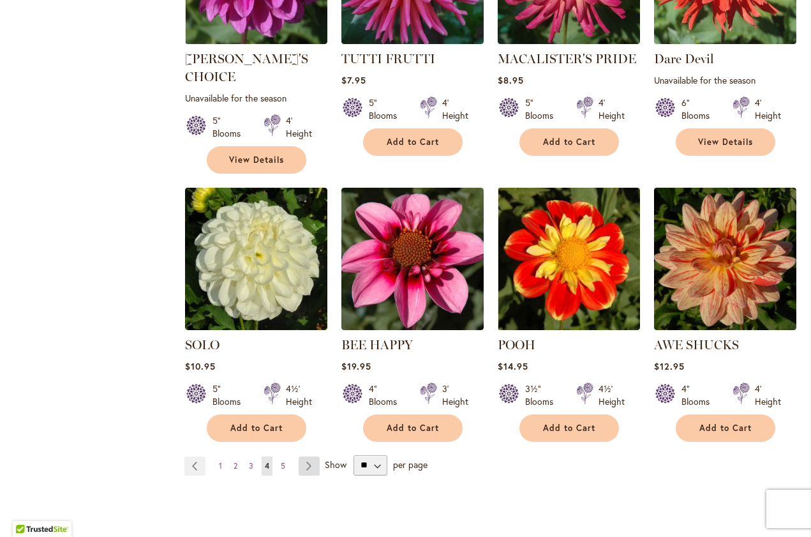
click at [308, 456] on link "Page Next" at bounding box center [309, 465] width 21 height 19
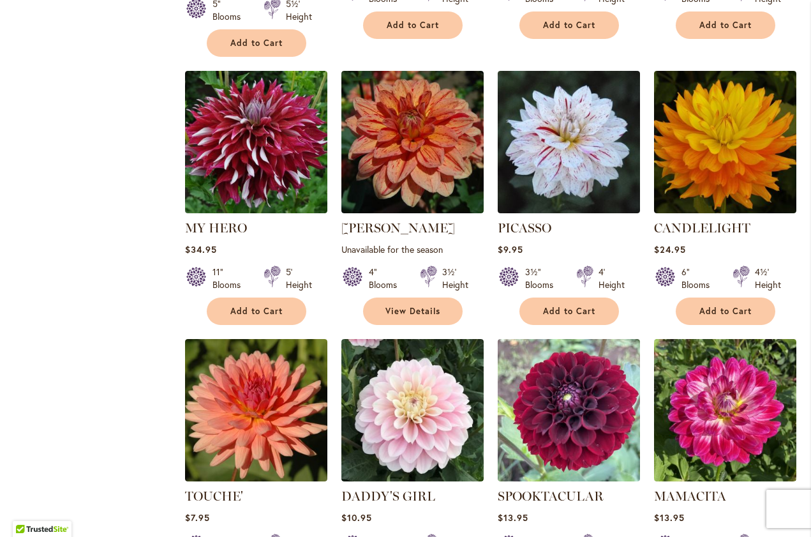
scroll to position [1876, 0]
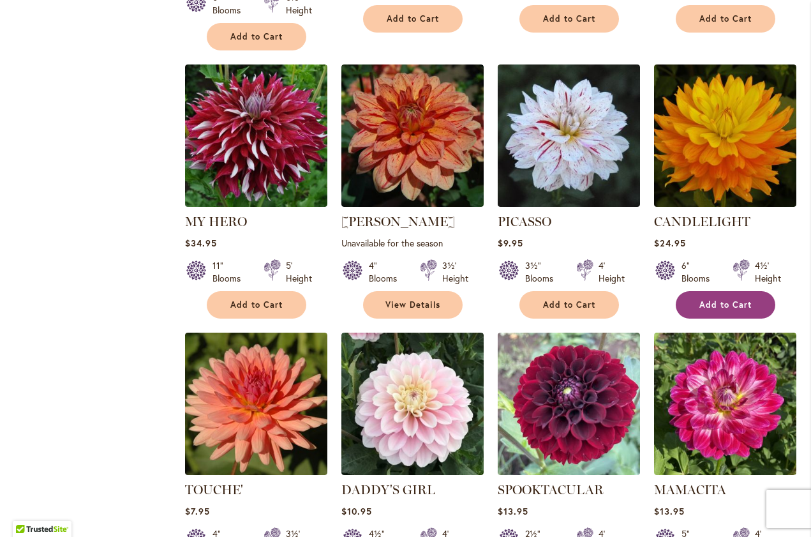
click at [732, 291] on button "Add to Cart" at bounding box center [726, 304] width 100 height 27
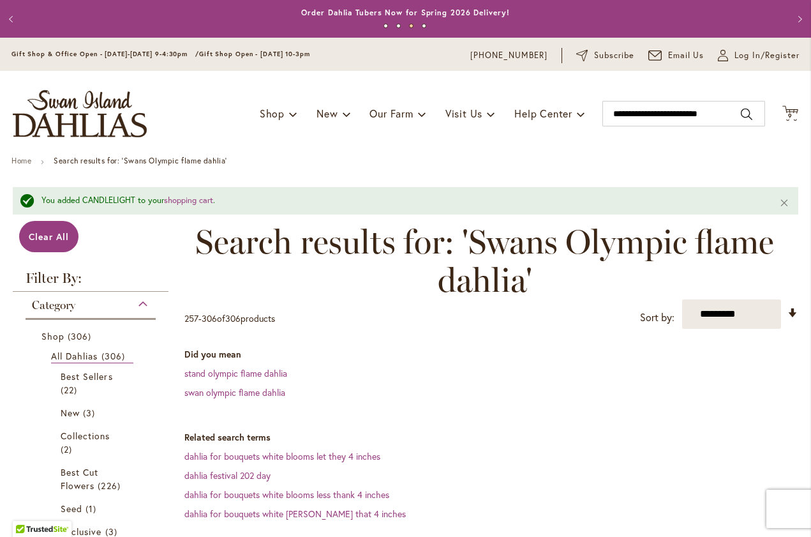
scroll to position [0, 0]
click at [789, 112] on span "9" at bounding box center [790, 116] width 4 height 8
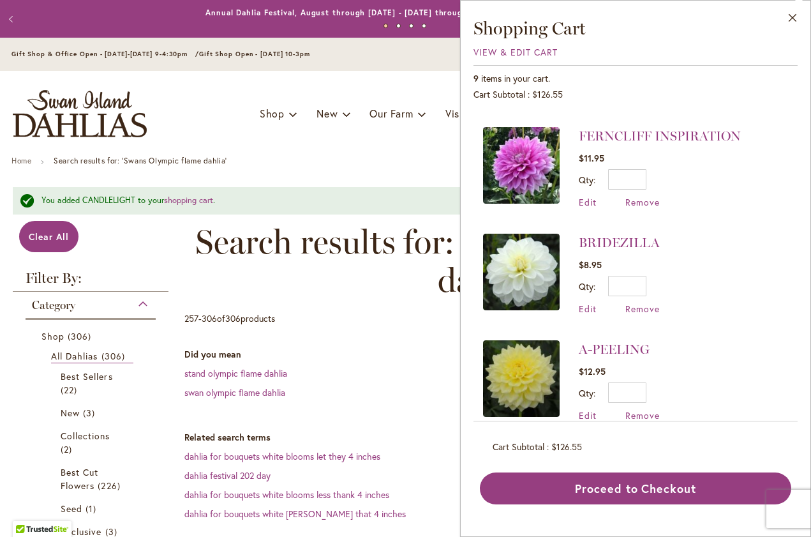
scroll to position [647, 0]
click at [651, 303] on span "Remove" at bounding box center [643, 309] width 34 height 12
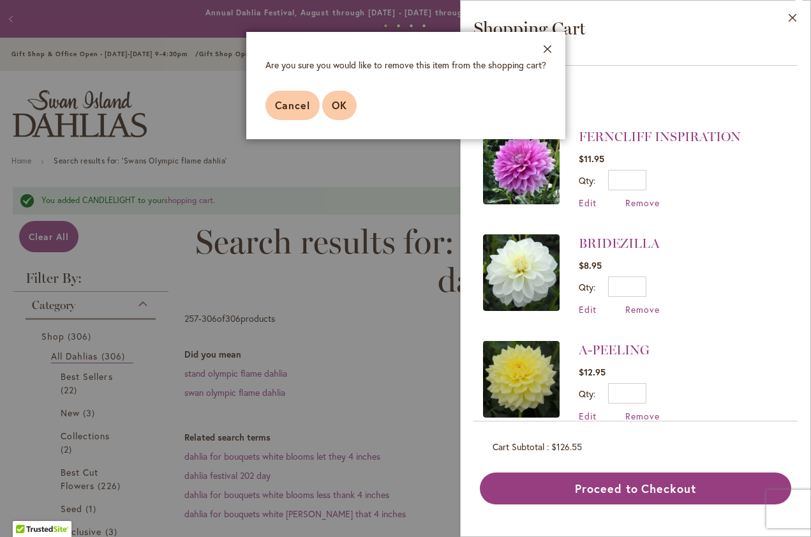
click at [345, 109] on span "OK" at bounding box center [339, 104] width 15 height 13
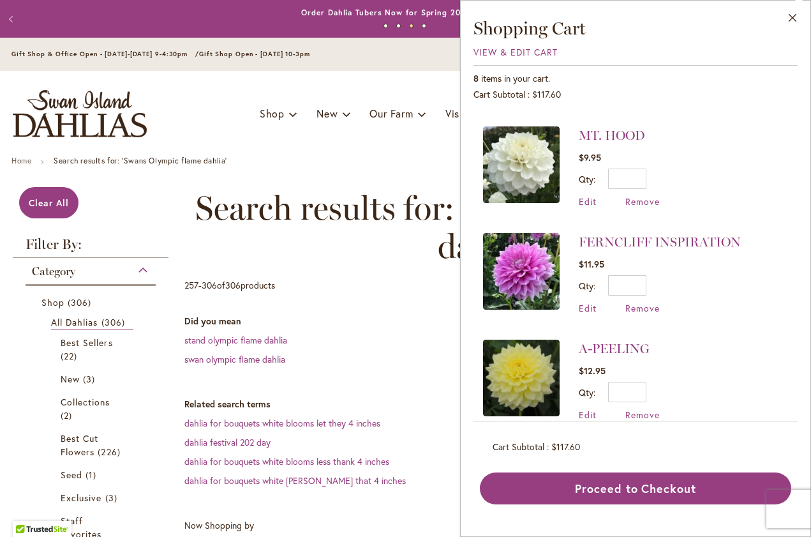
scroll to position [541, 0]
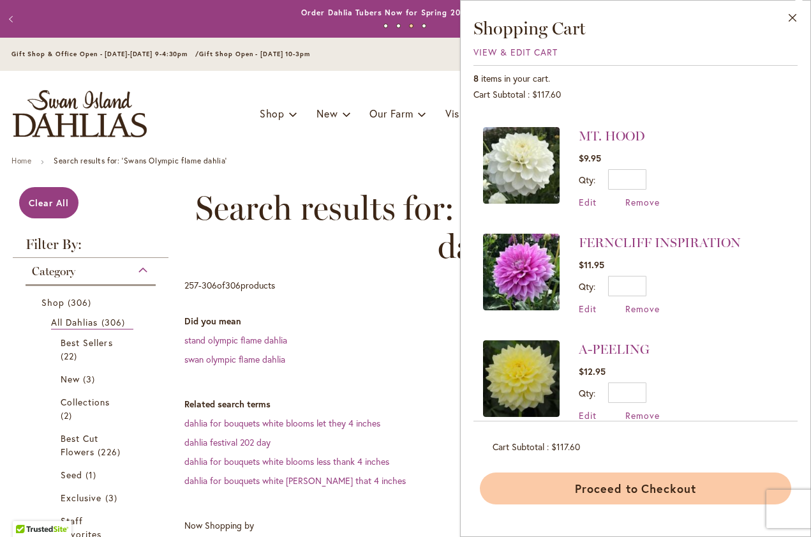
click at [646, 485] on button "Proceed to Checkout" at bounding box center [635, 488] width 311 height 32
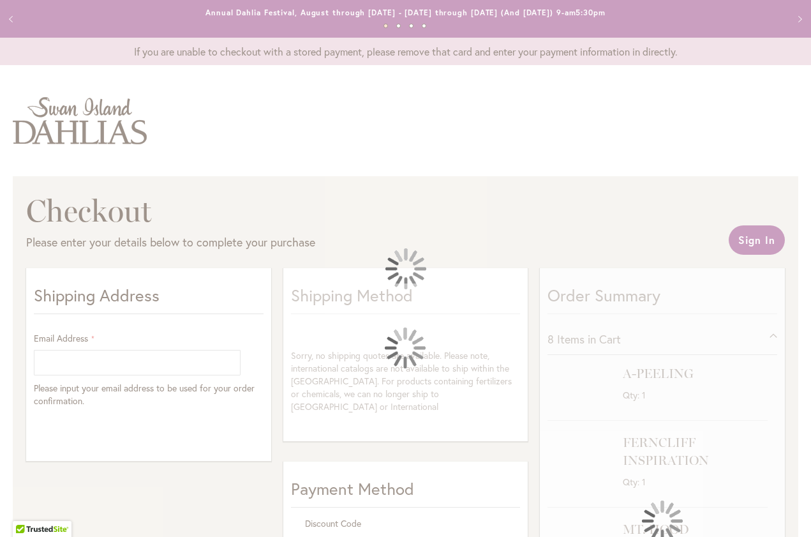
select select "**"
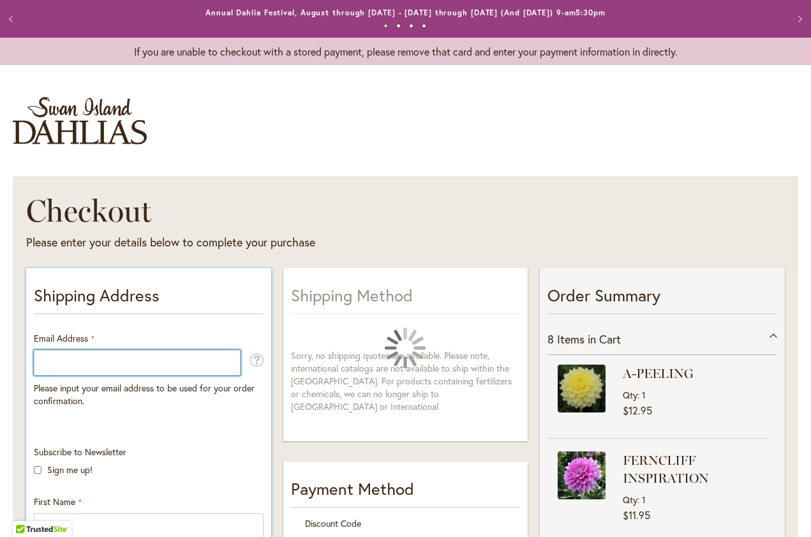
type input "**********"
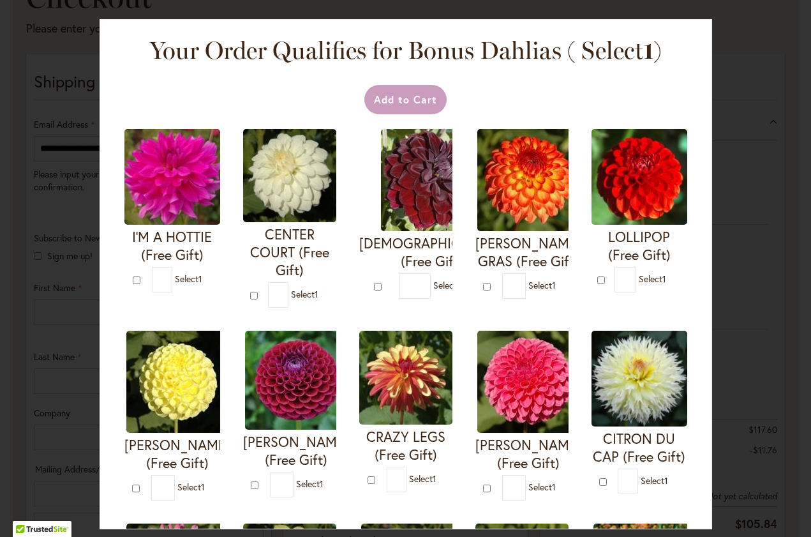
click at [181, 193] on img at bounding box center [172, 177] width 96 height 96
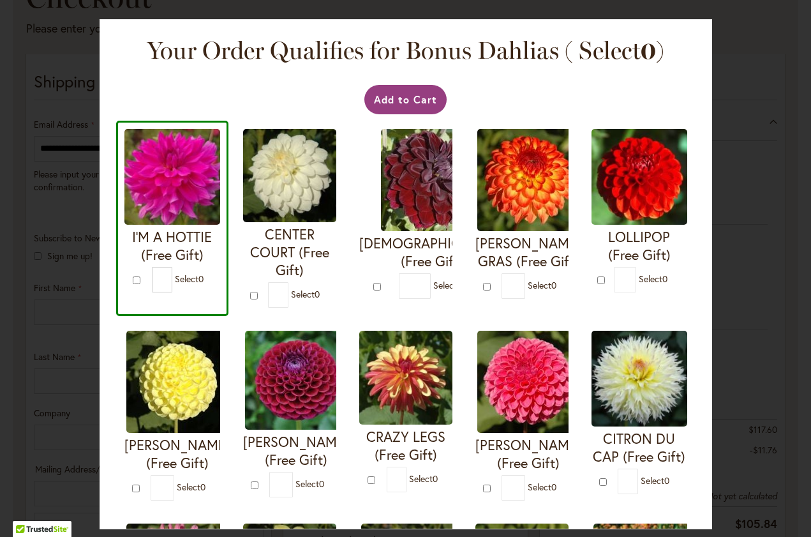
click at [762, 176] on div "Your Order Qualifies for Bonus Dahlias ( Select 0 ) Add to Cart I'M A HOTTIE (F…" at bounding box center [405, 268] width 811 height 537
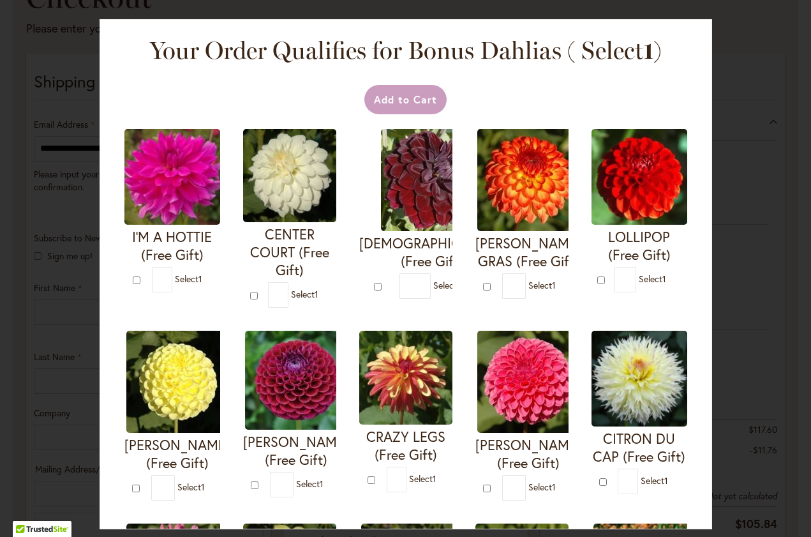
click at [206, 178] on img at bounding box center [172, 177] width 96 height 96
type input "*"
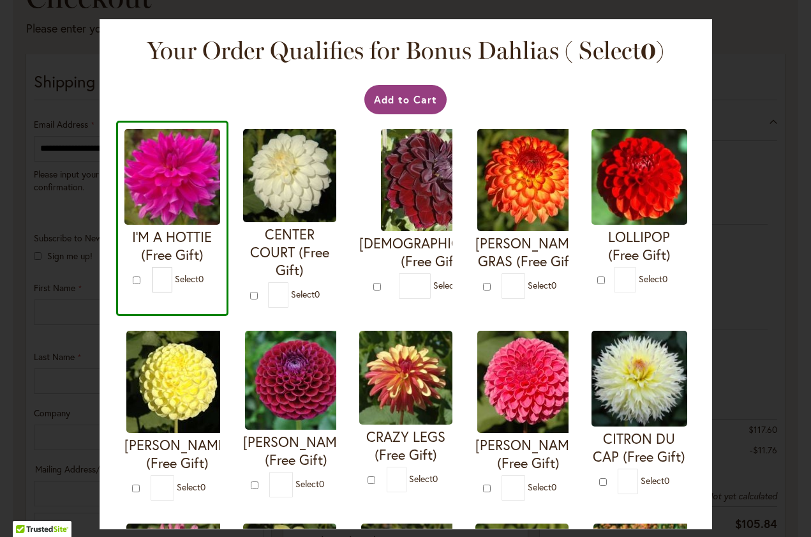
click at [747, 147] on div "Your Order Qualifies for Bonus Dahlias ( Select 0 ) Add to Cart I'M A HOTTIE (F…" at bounding box center [405, 268] width 811 height 537
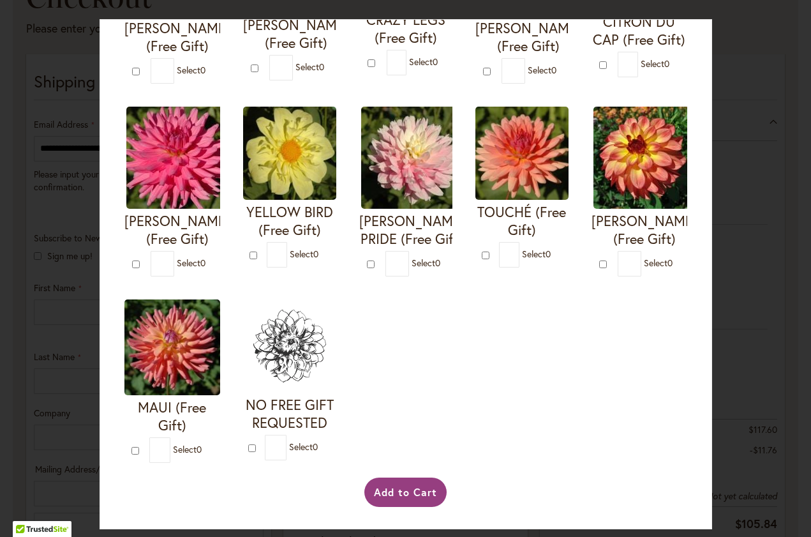
scroll to position [433, 0]
click at [405, 486] on button "Add to Cart" at bounding box center [405, 491] width 82 height 29
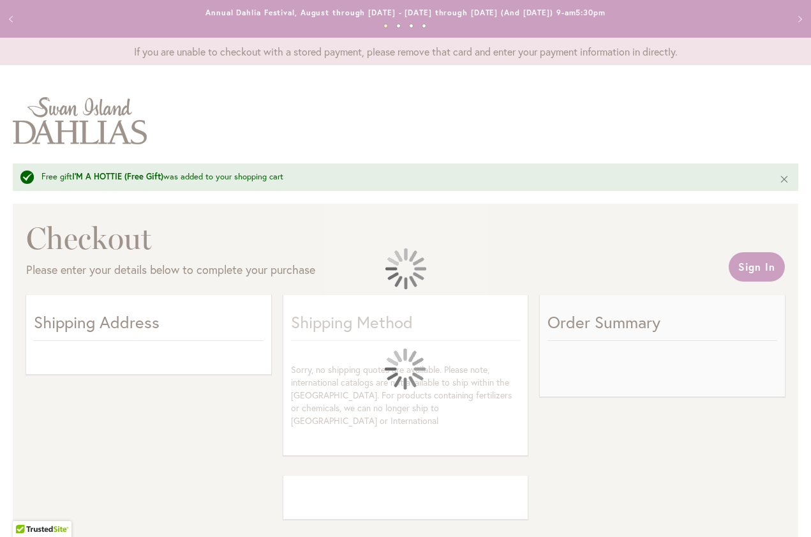
select select "**"
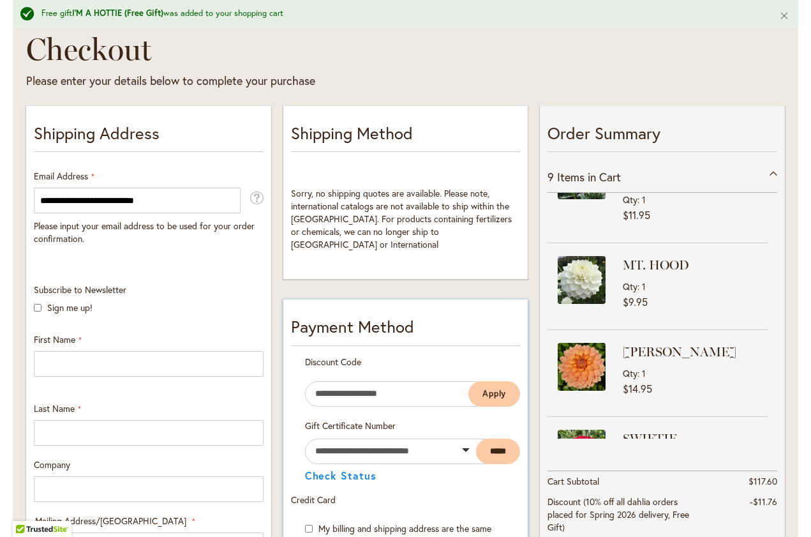
scroll to position [141, 0]
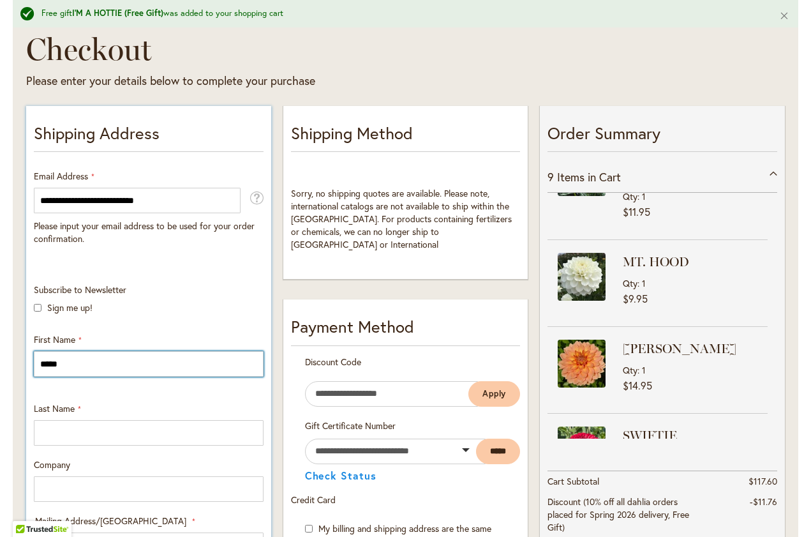
type input "*****"
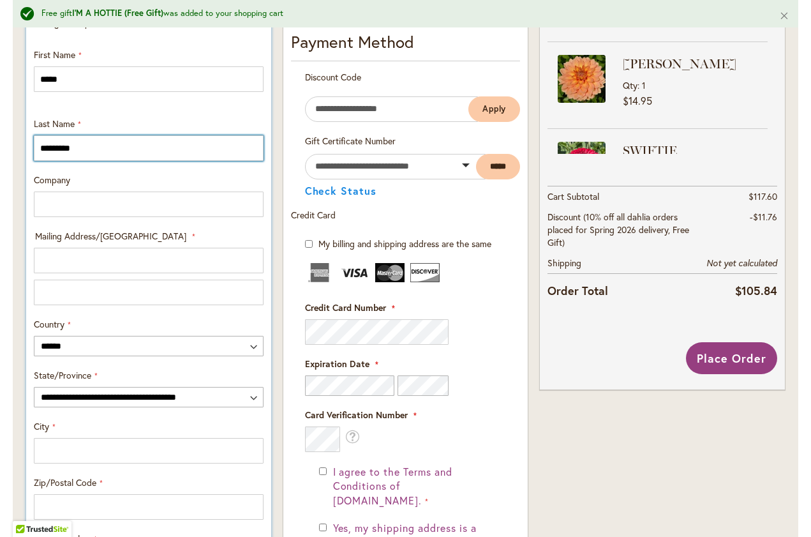
scroll to position [475, 0]
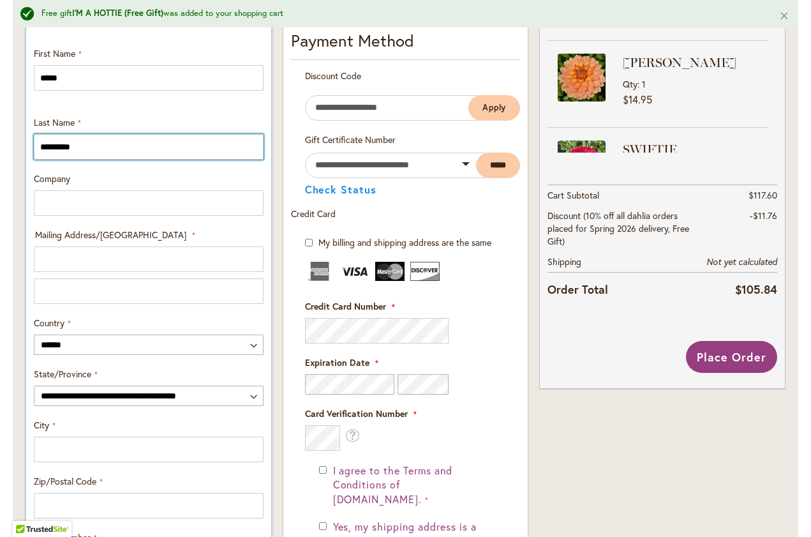
type input "*********"
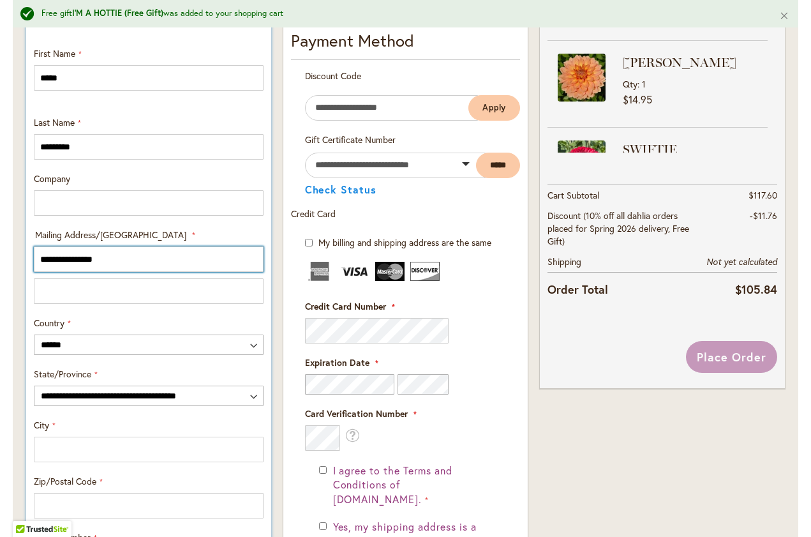
type input "**********"
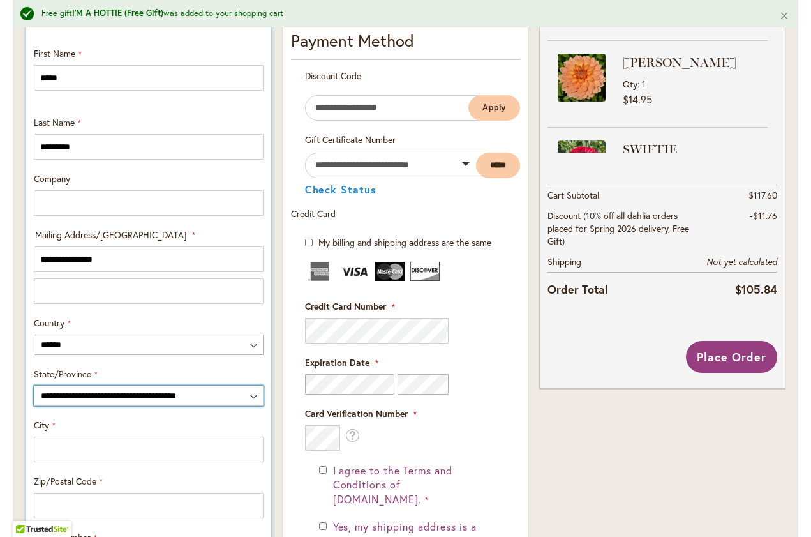
select select "**"
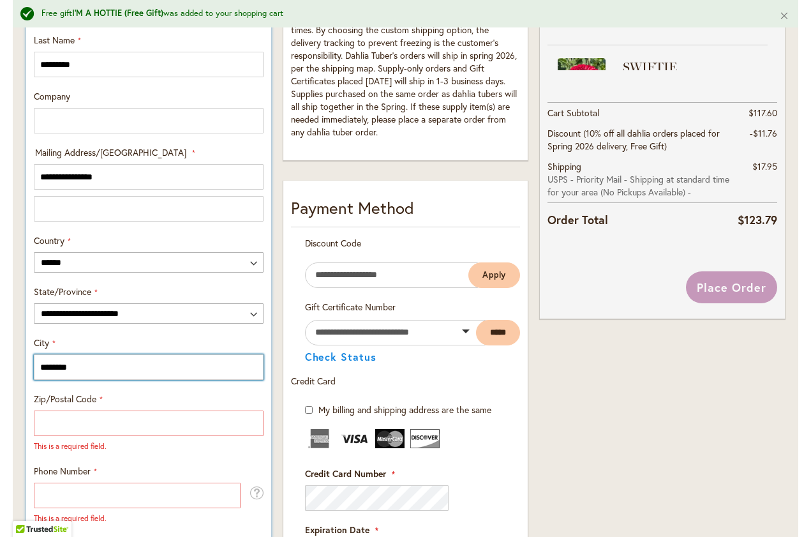
scroll to position [559, 0]
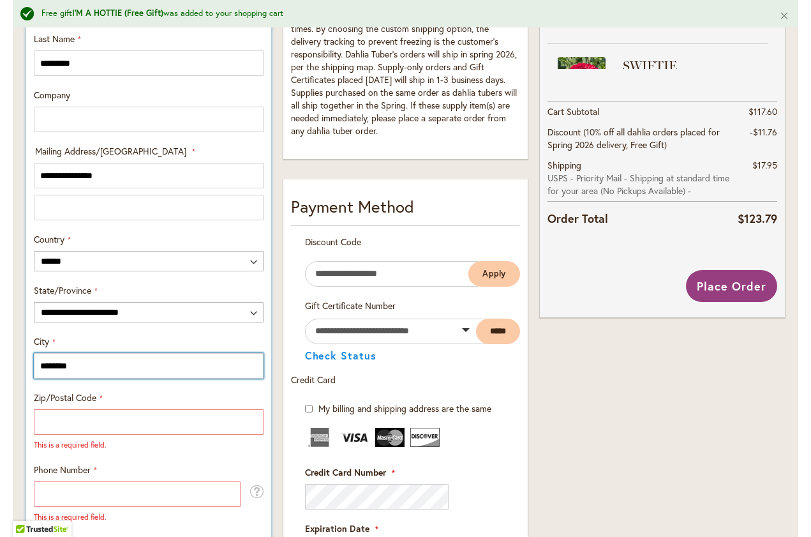
type input "********"
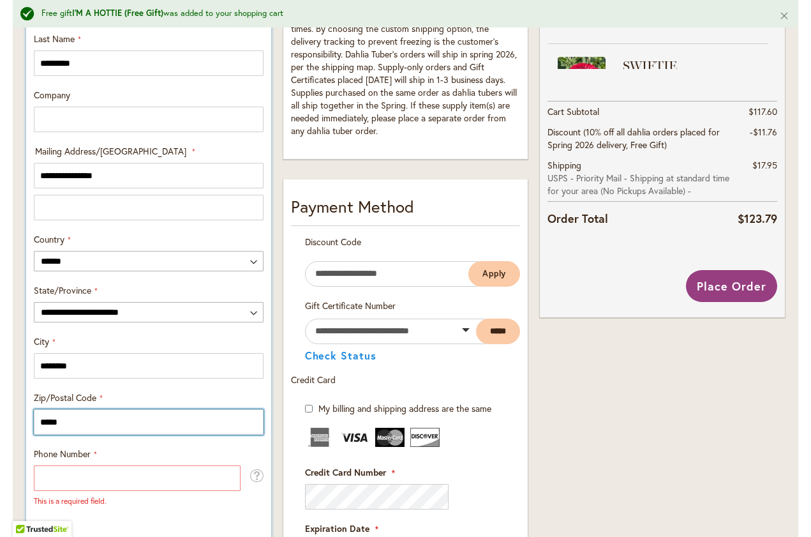
type input "*****"
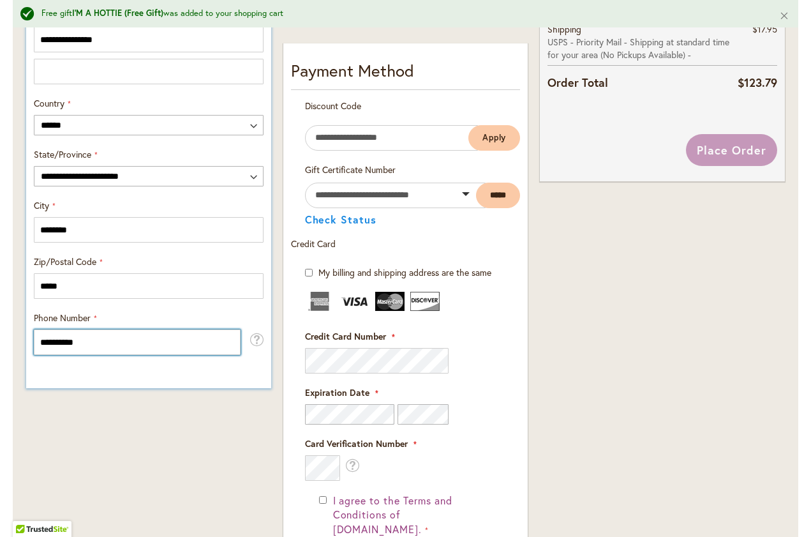
scroll to position [699, 0]
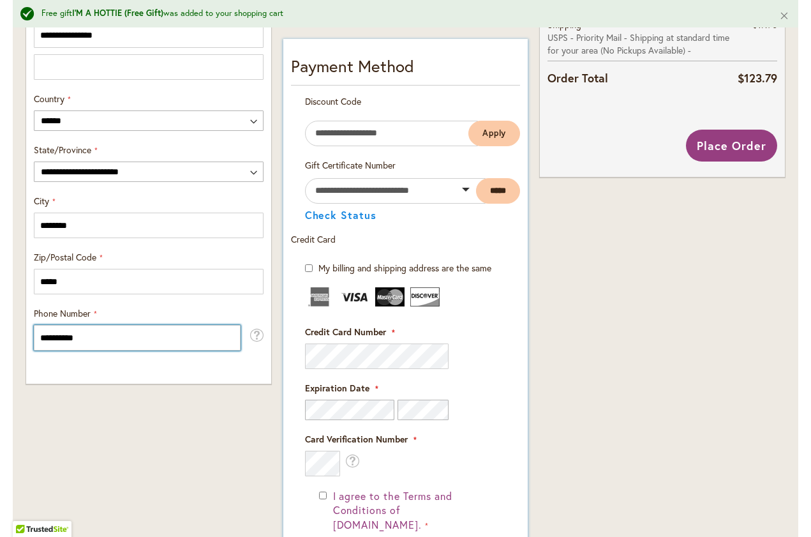
type input "**********"
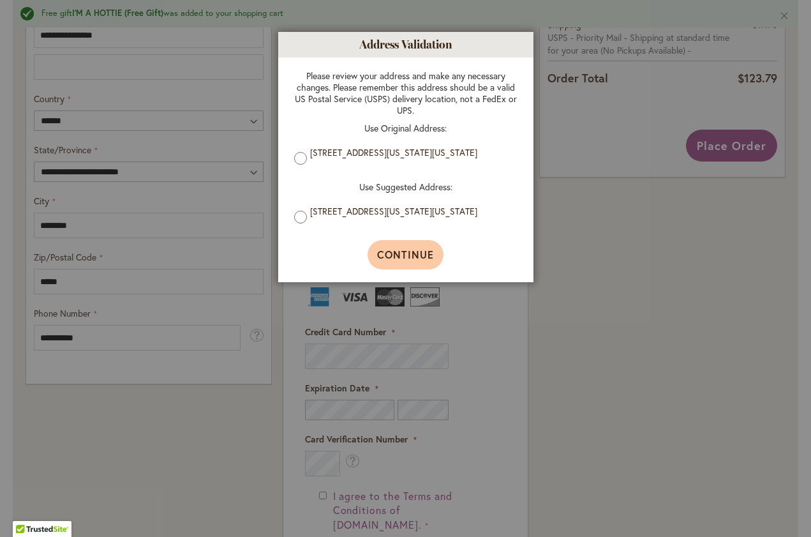
click at [390, 255] on span "Continue" at bounding box center [405, 254] width 57 height 13
type input "**********"
type input "********"
type input "**********"
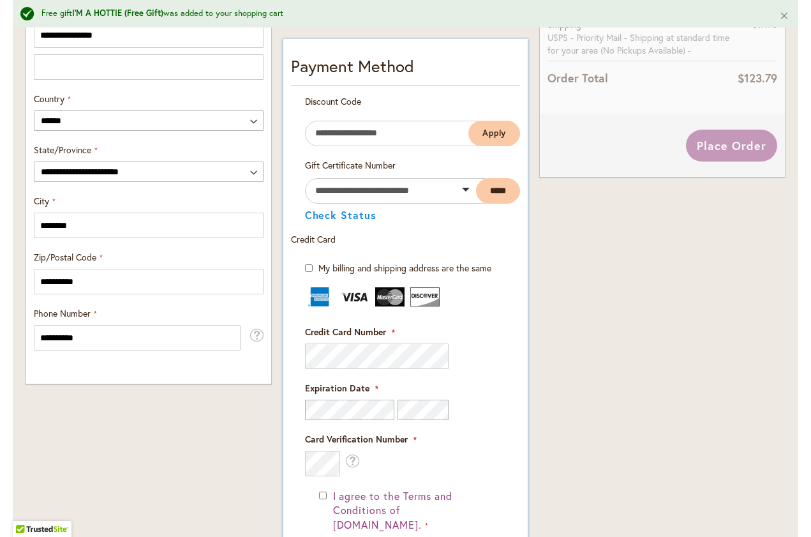
click at [386, 411] on fieldset "Payment Information Payment Method Discount Code Enter discount code Apply Gift…" at bounding box center [406, 398] width 230 height 688
click at [384, 409] on fieldset "Payment Information Payment Method Discount Code Enter discount code Apply Gift…" at bounding box center [406, 398] width 230 height 688
click at [367, 408] on fieldset "Payment Information Payment Method Discount Code Enter discount code Apply Gift…" at bounding box center [406, 398] width 230 height 688
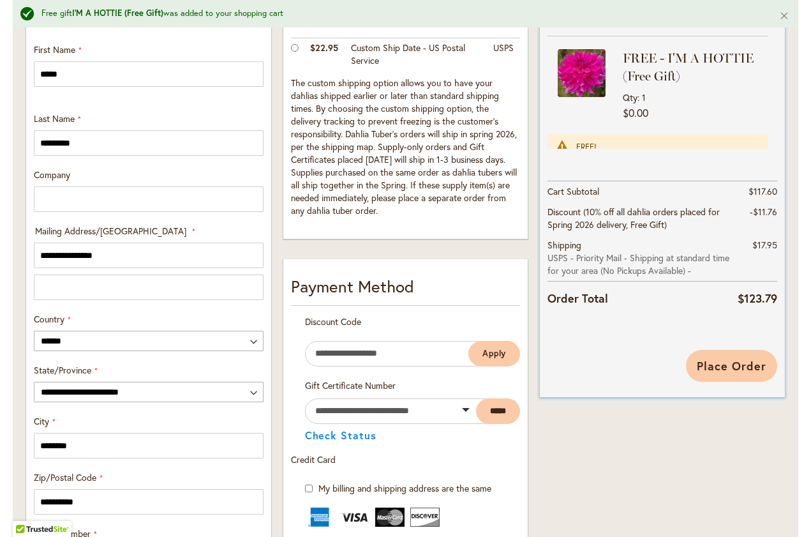
scroll to position [483, 0]
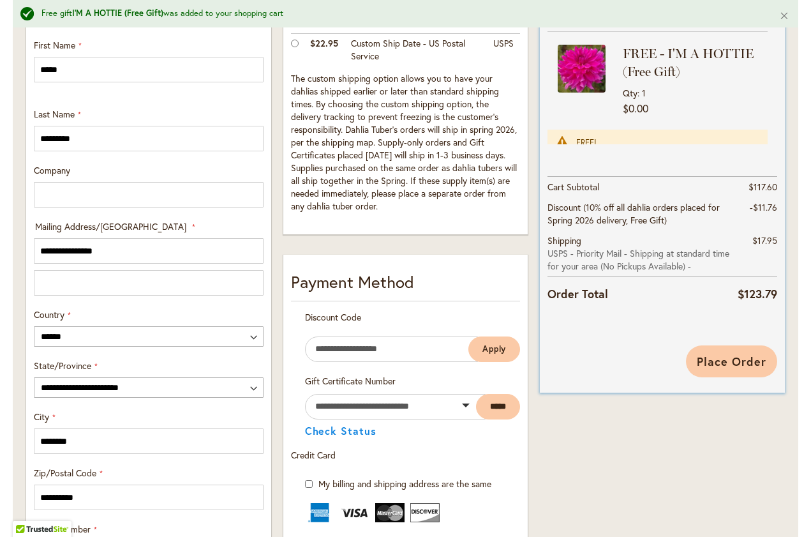
click at [718, 364] on span "Place Order" at bounding box center [732, 361] width 70 height 15
